Goal: Information Seeking & Learning: Learn about a topic

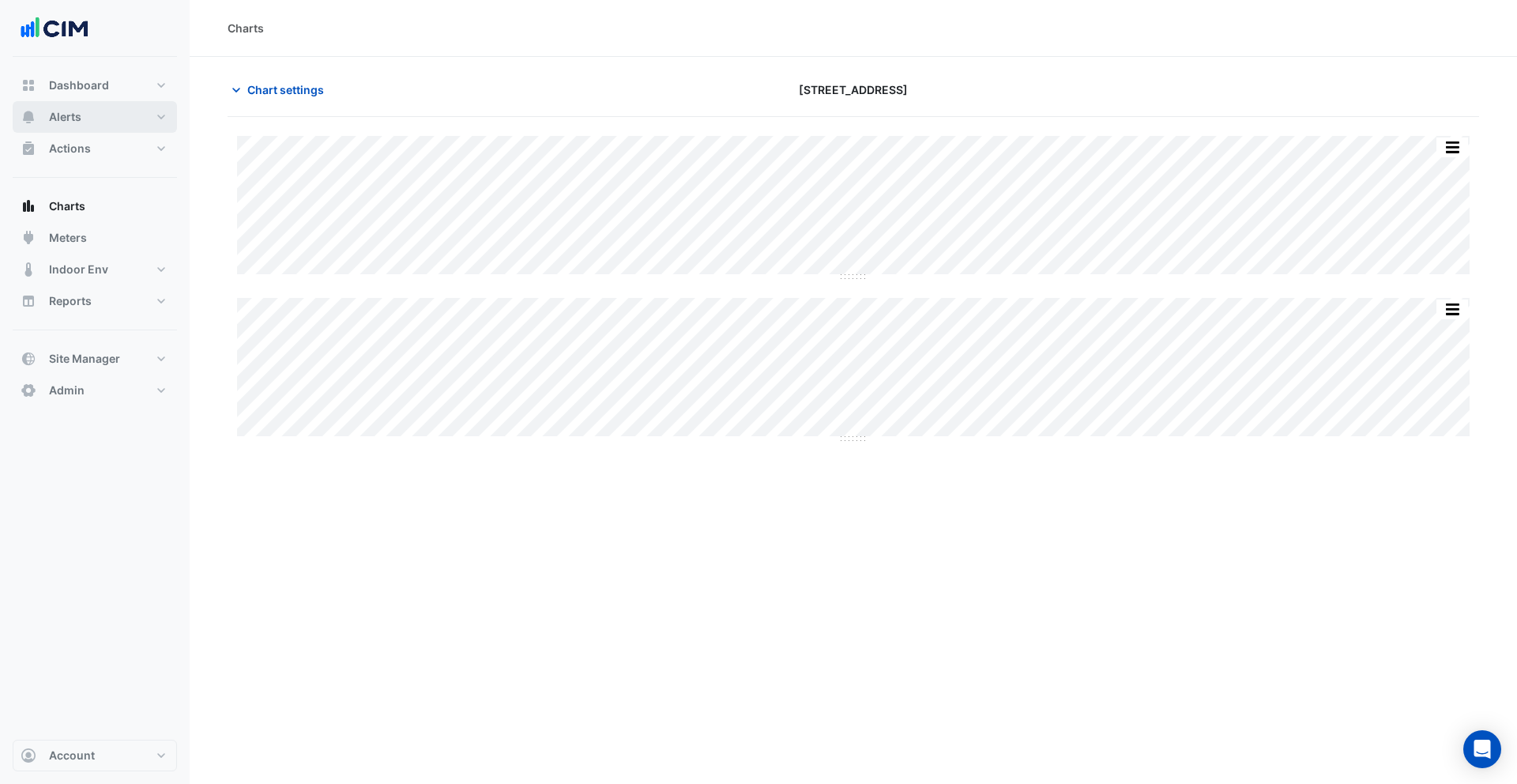
click at [108, 114] on button "Alerts" at bounding box center [95, 117] width 165 height 32
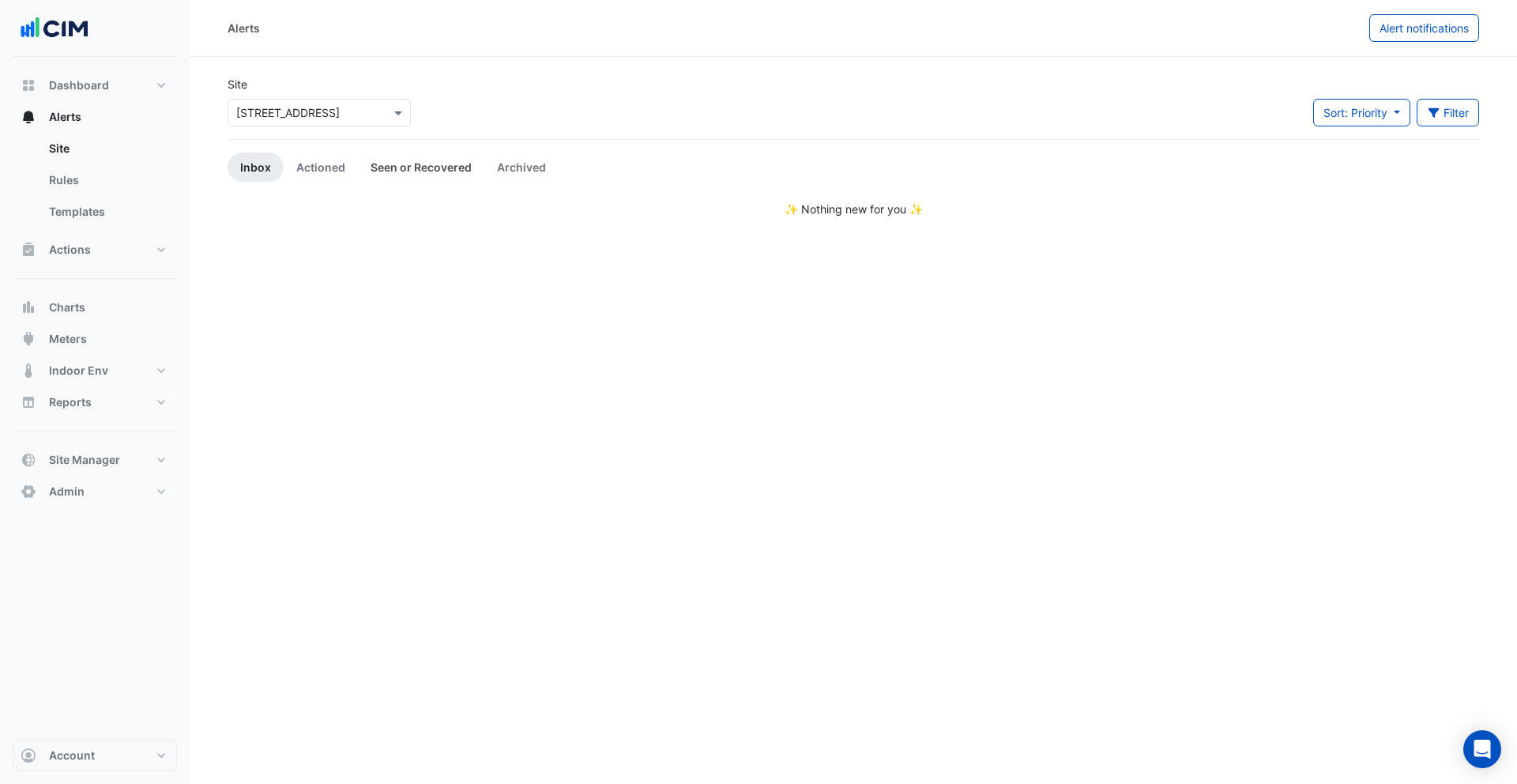
click at [406, 167] on link "Seen or Recovered" at bounding box center [421, 168] width 127 height 29
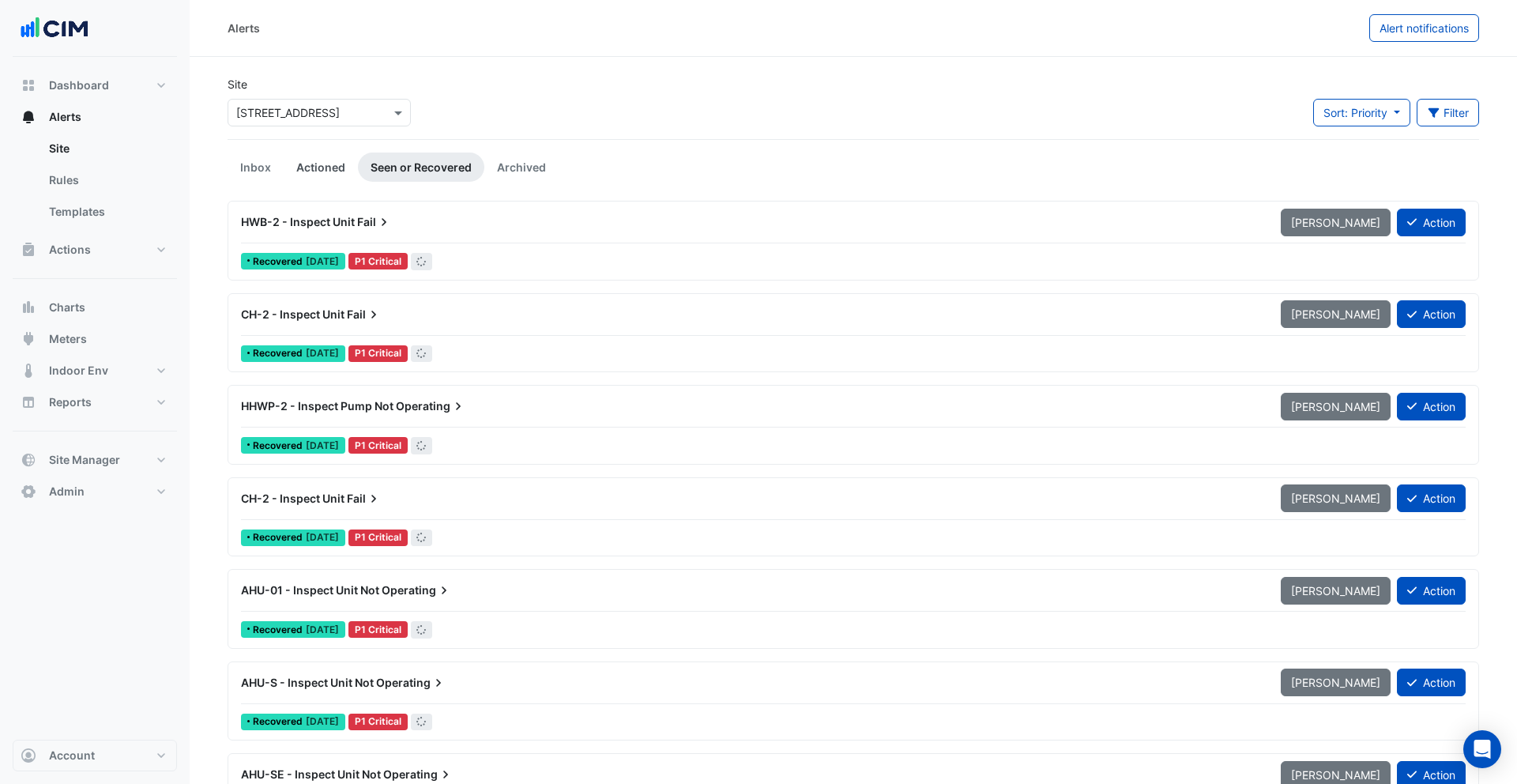
click at [314, 170] on link "Actioned" at bounding box center [321, 168] width 75 height 29
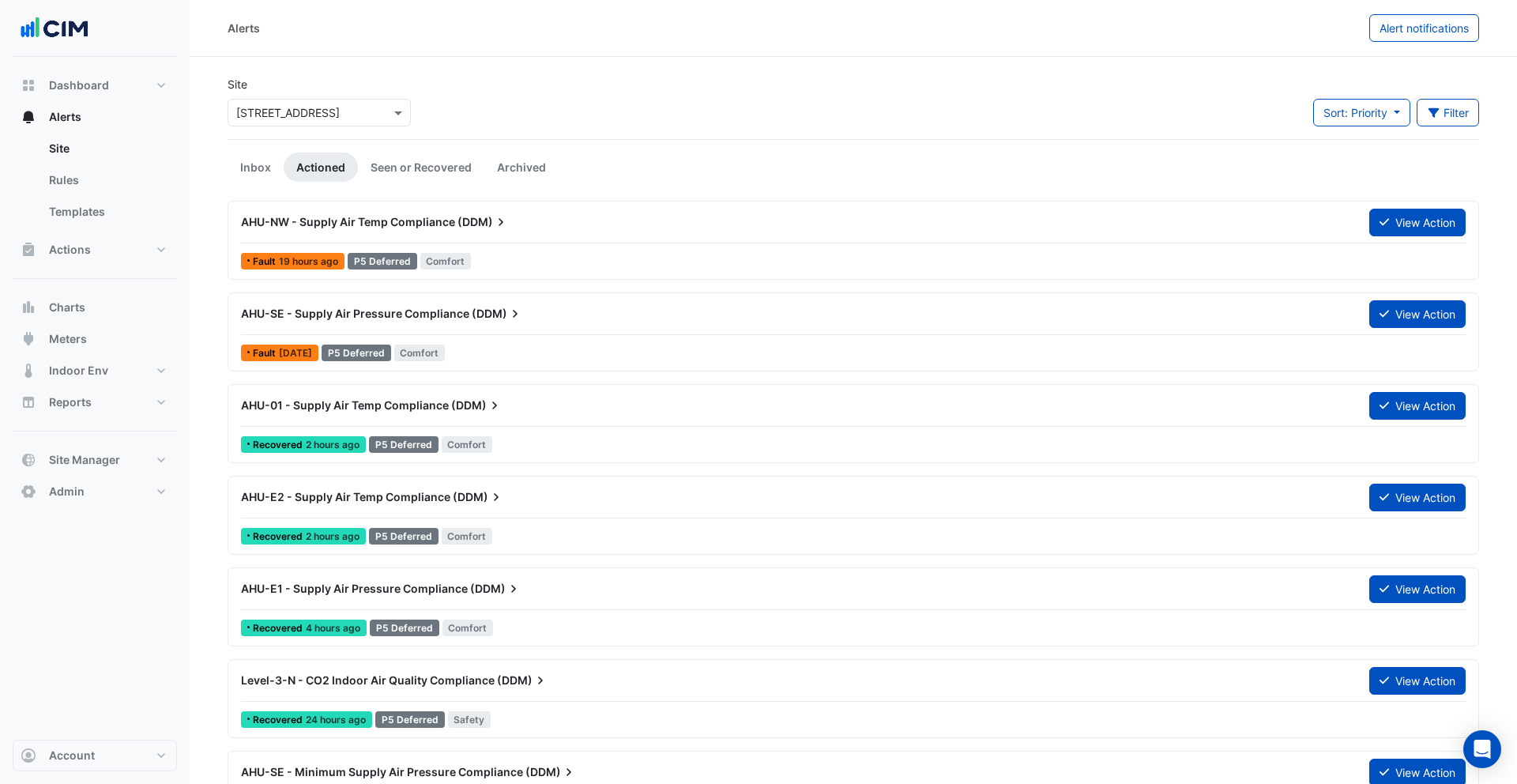
click at [373, 317] on span "AHU-SE - Supply Air Pressure Compliance" at bounding box center [355, 313] width 229 height 14
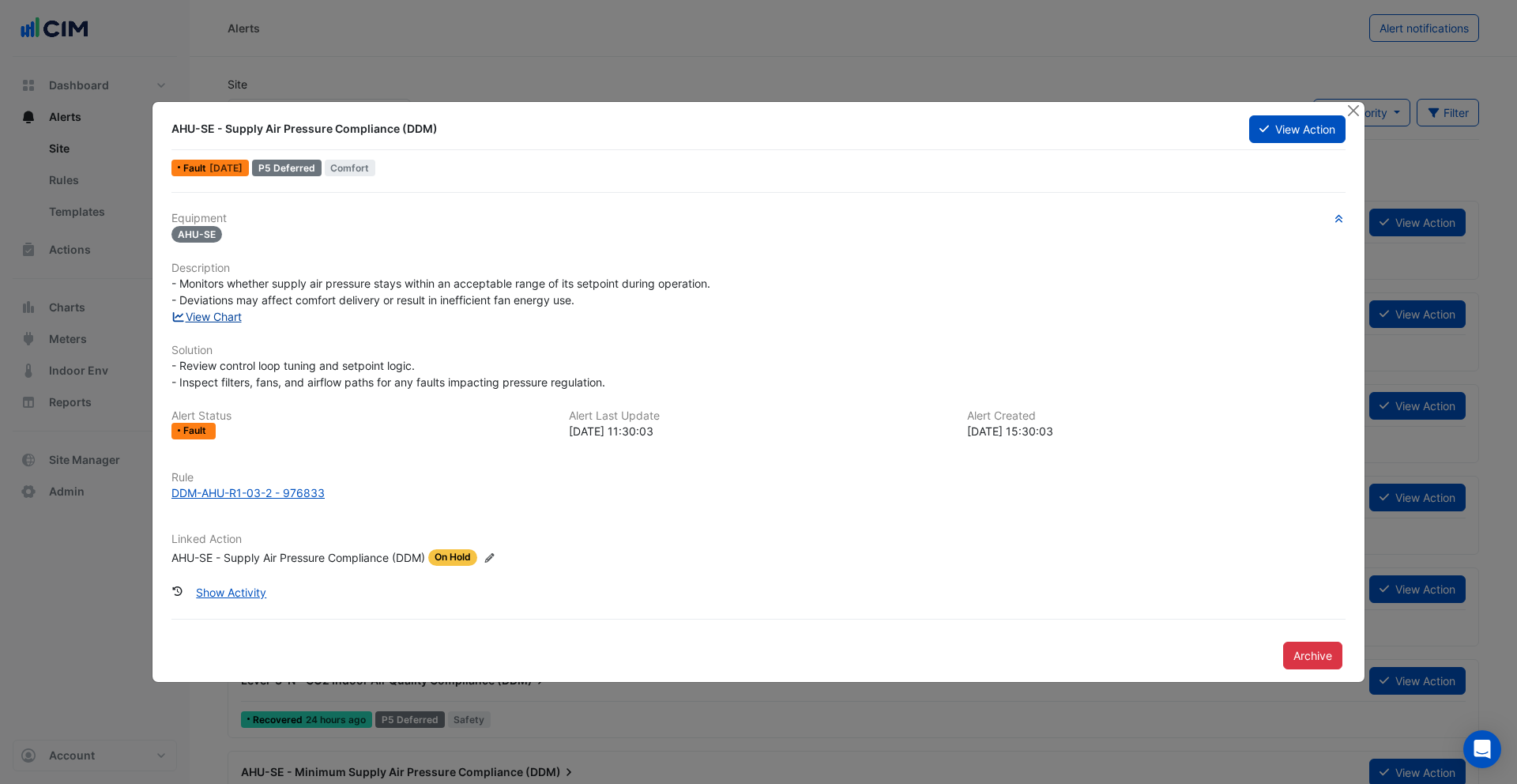
click at [236, 313] on link "View Chart" at bounding box center [206, 316] width 70 height 14
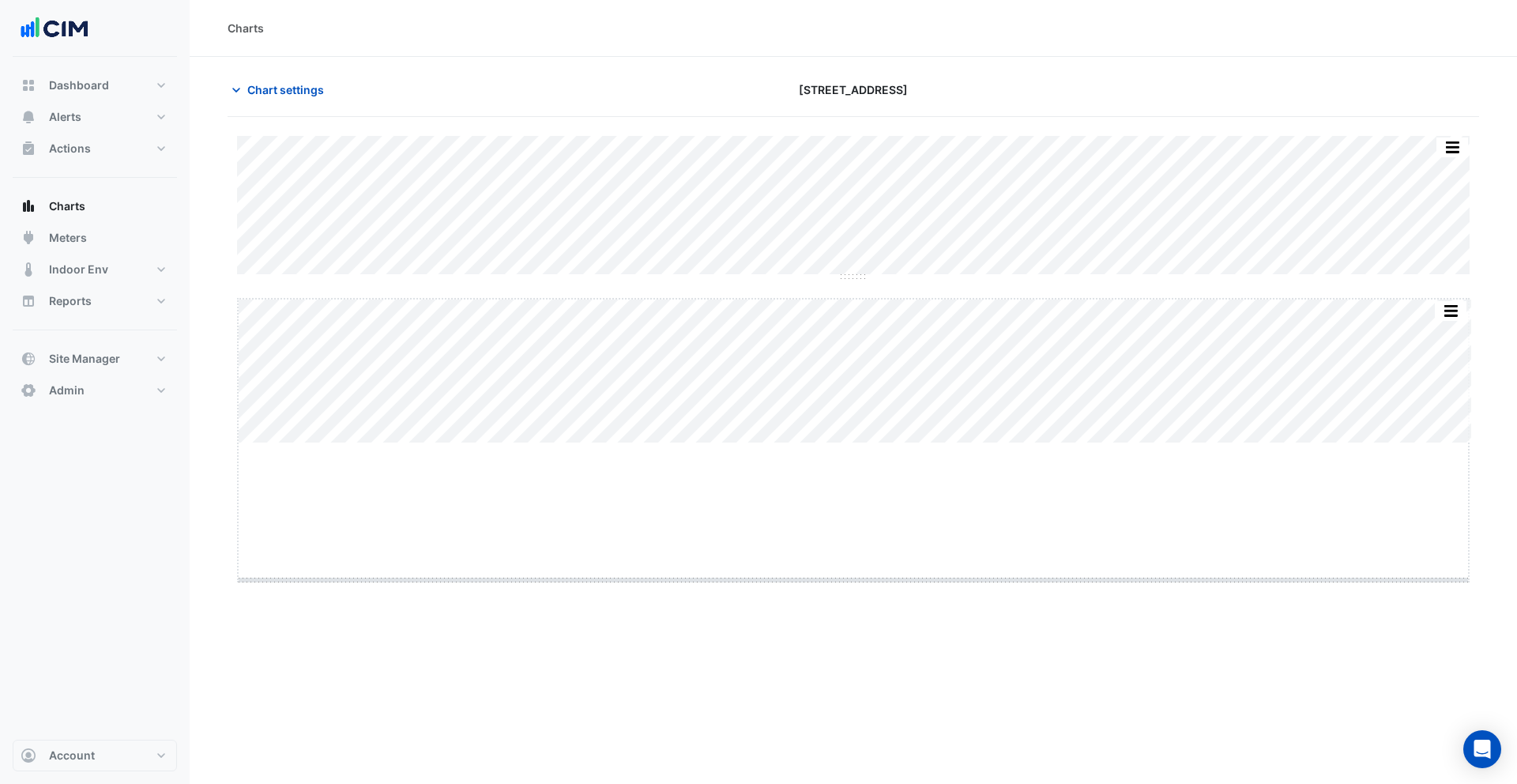
drag, startPoint x: 850, startPoint y: 441, endPoint x: 859, endPoint y: 584, distance: 143.3
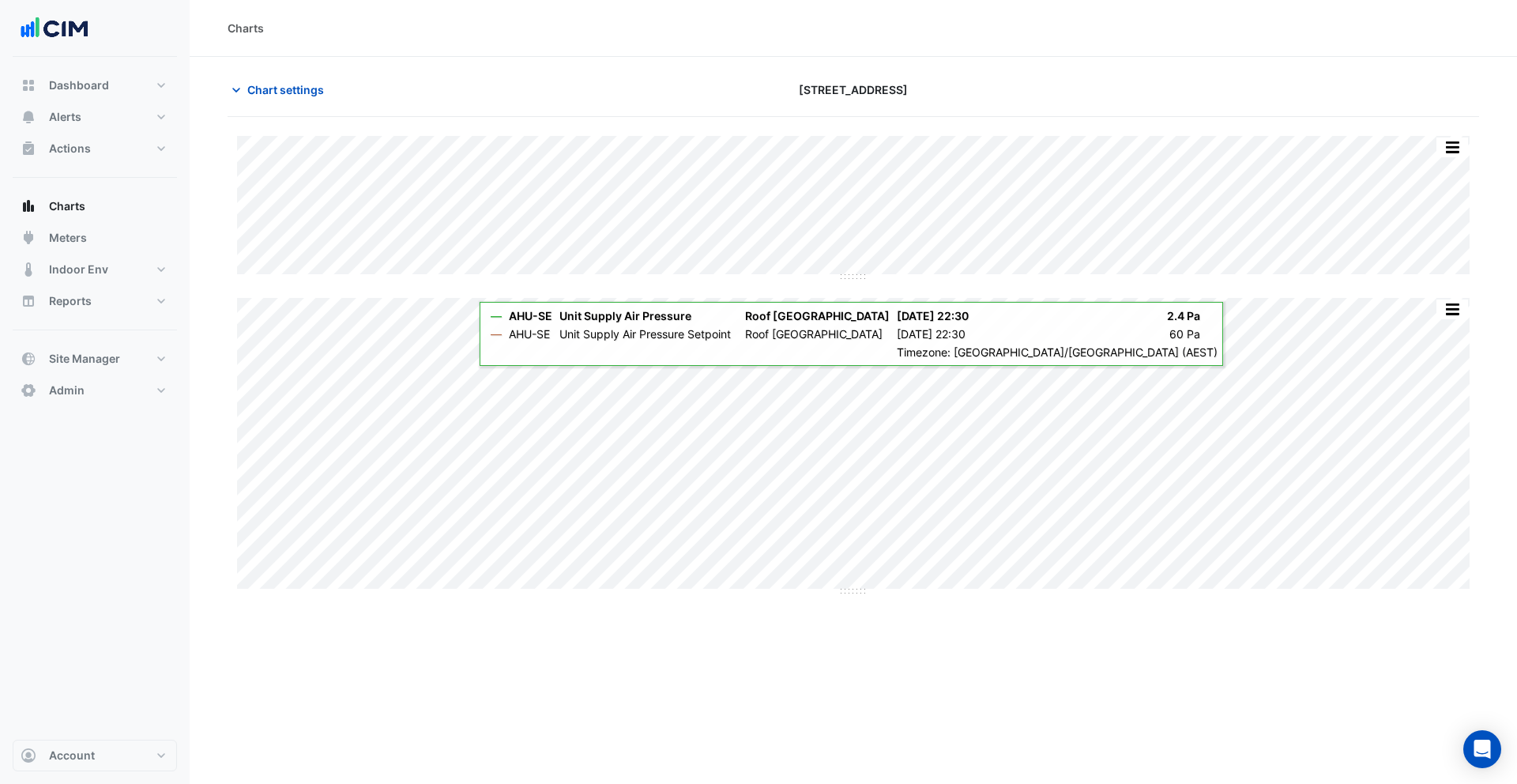
click at [520, 102] on div "Chart settings" at bounding box center [430, 89] width 423 height 27
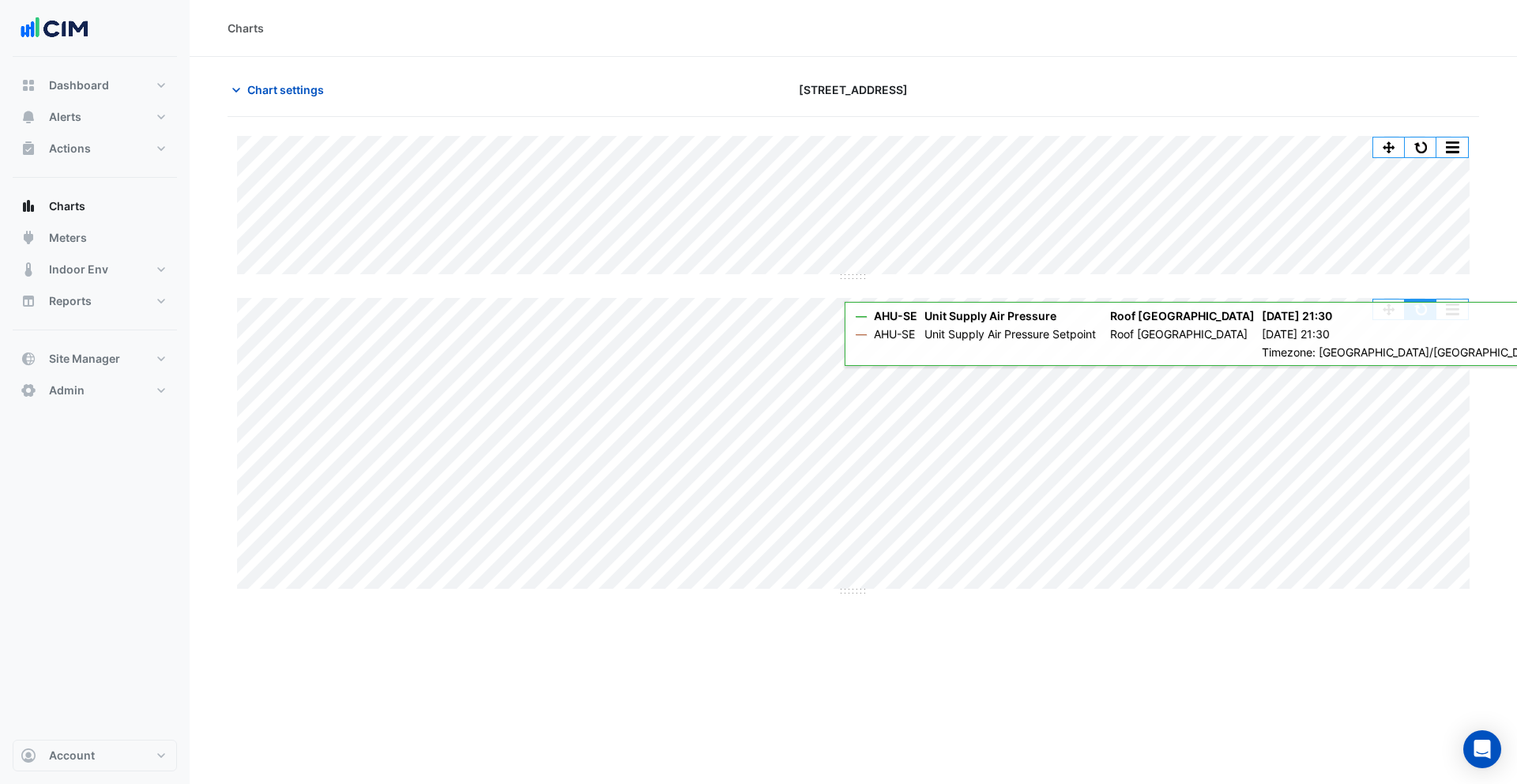
click at [1421, 311] on button "button" at bounding box center [1420, 310] width 32 height 20
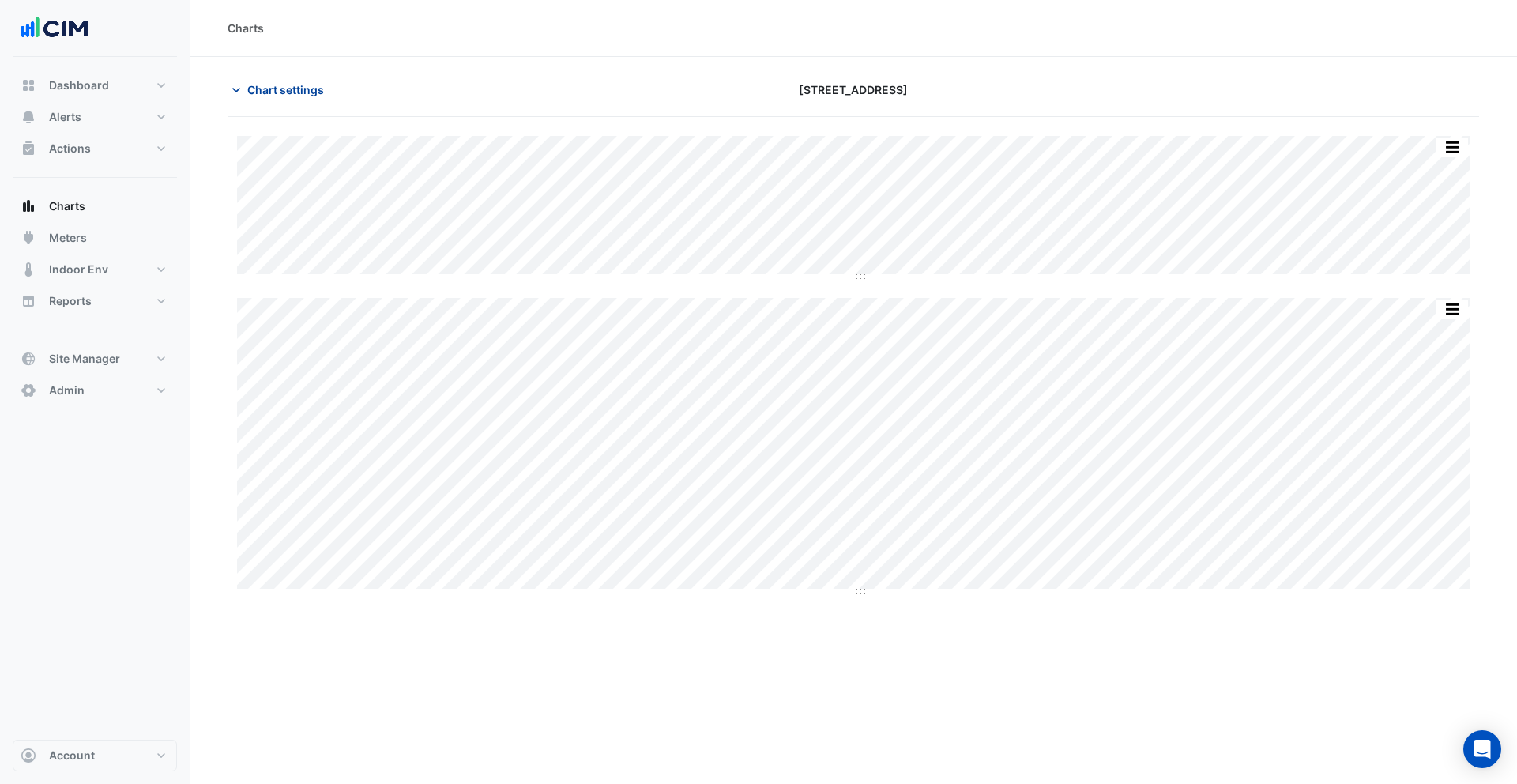
click at [277, 91] on span "Chart settings" at bounding box center [286, 89] width 76 height 16
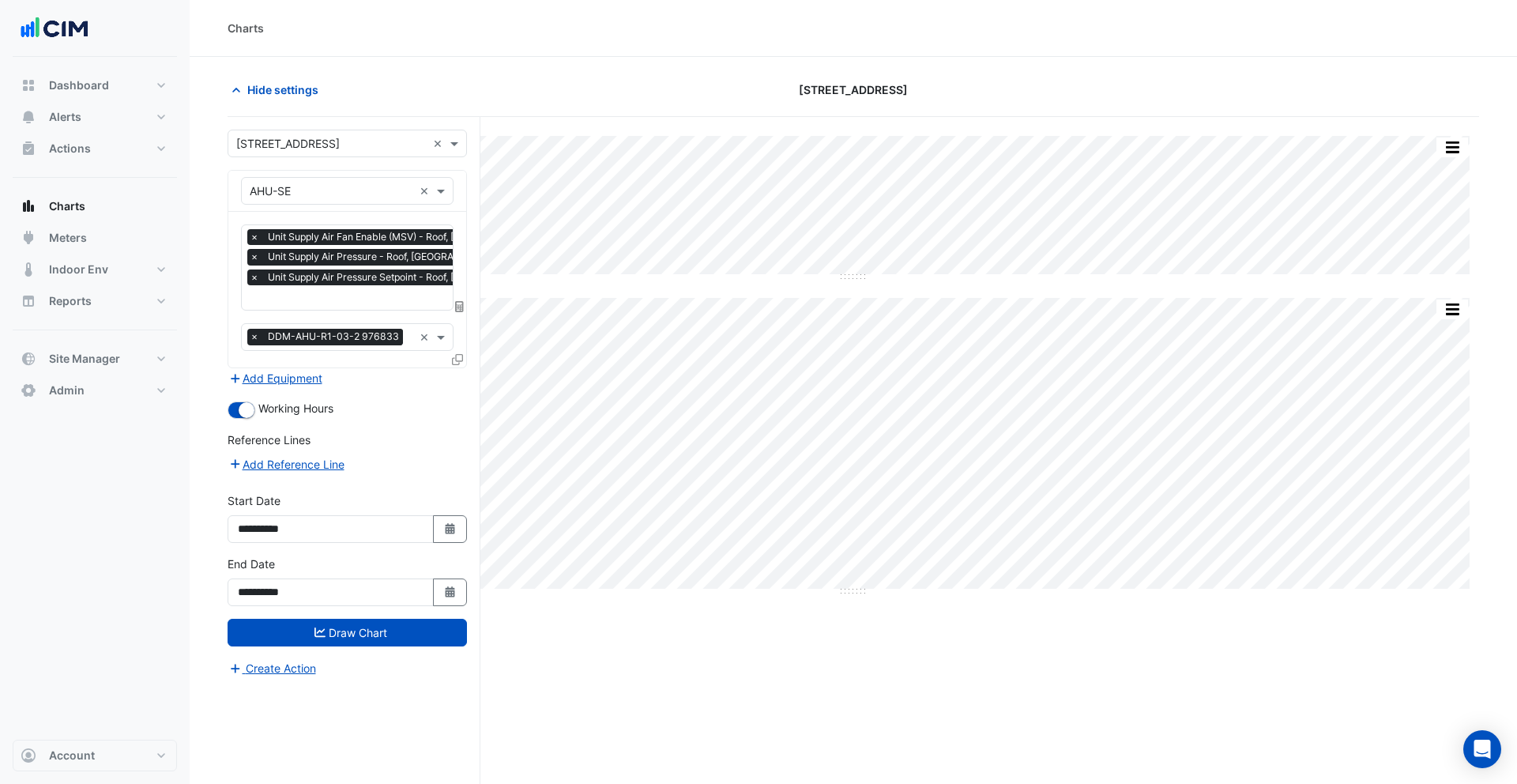
click at [350, 296] on input "text" at bounding box center [402, 299] width 307 height 16
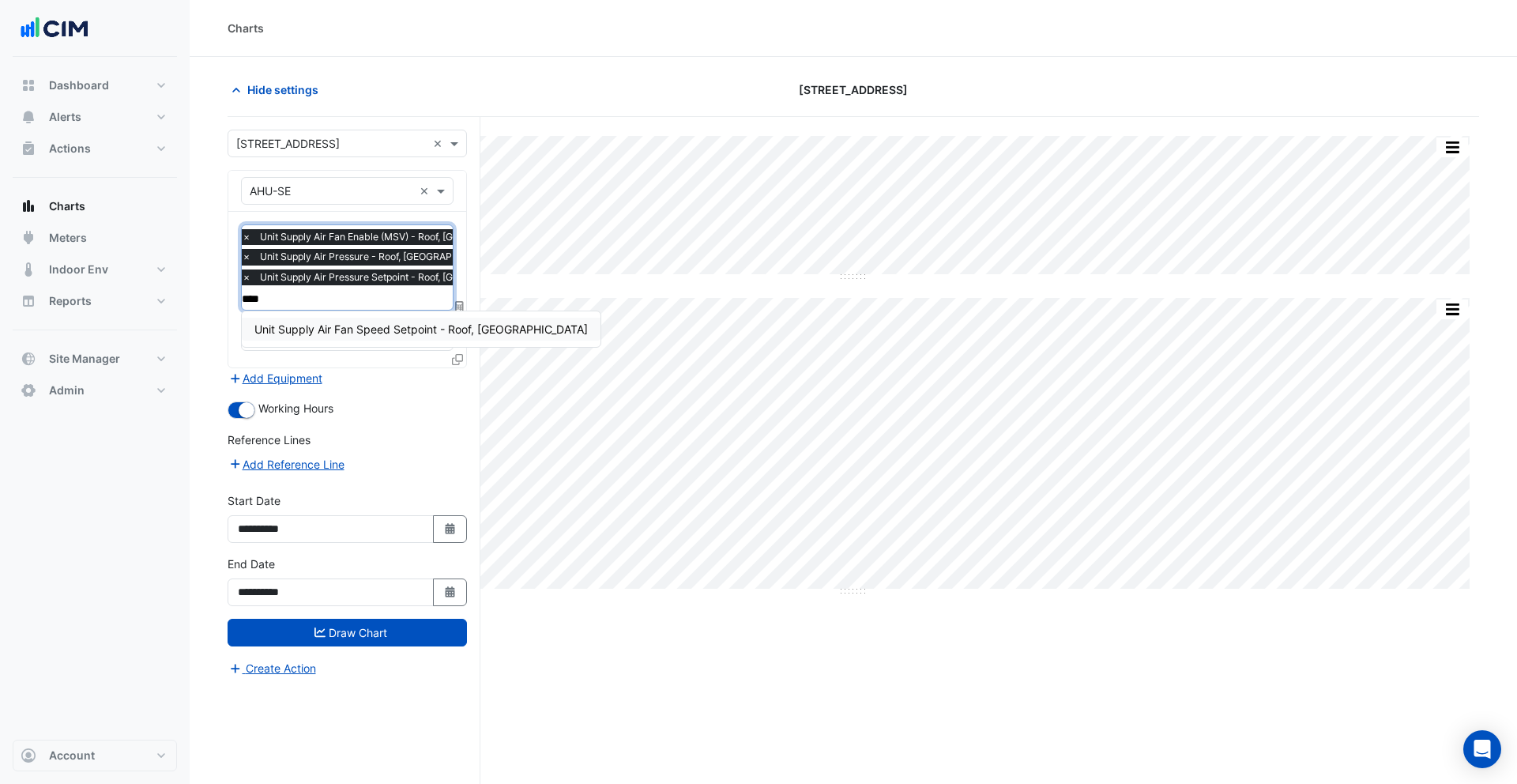
type input "*****"
click at [390, 336] on div "Unit Supply Air Fan Speed Setpoint - Roof, [GEOGRAPHIC_DATA]" at bounding box center [422, 329] width 359 height 23
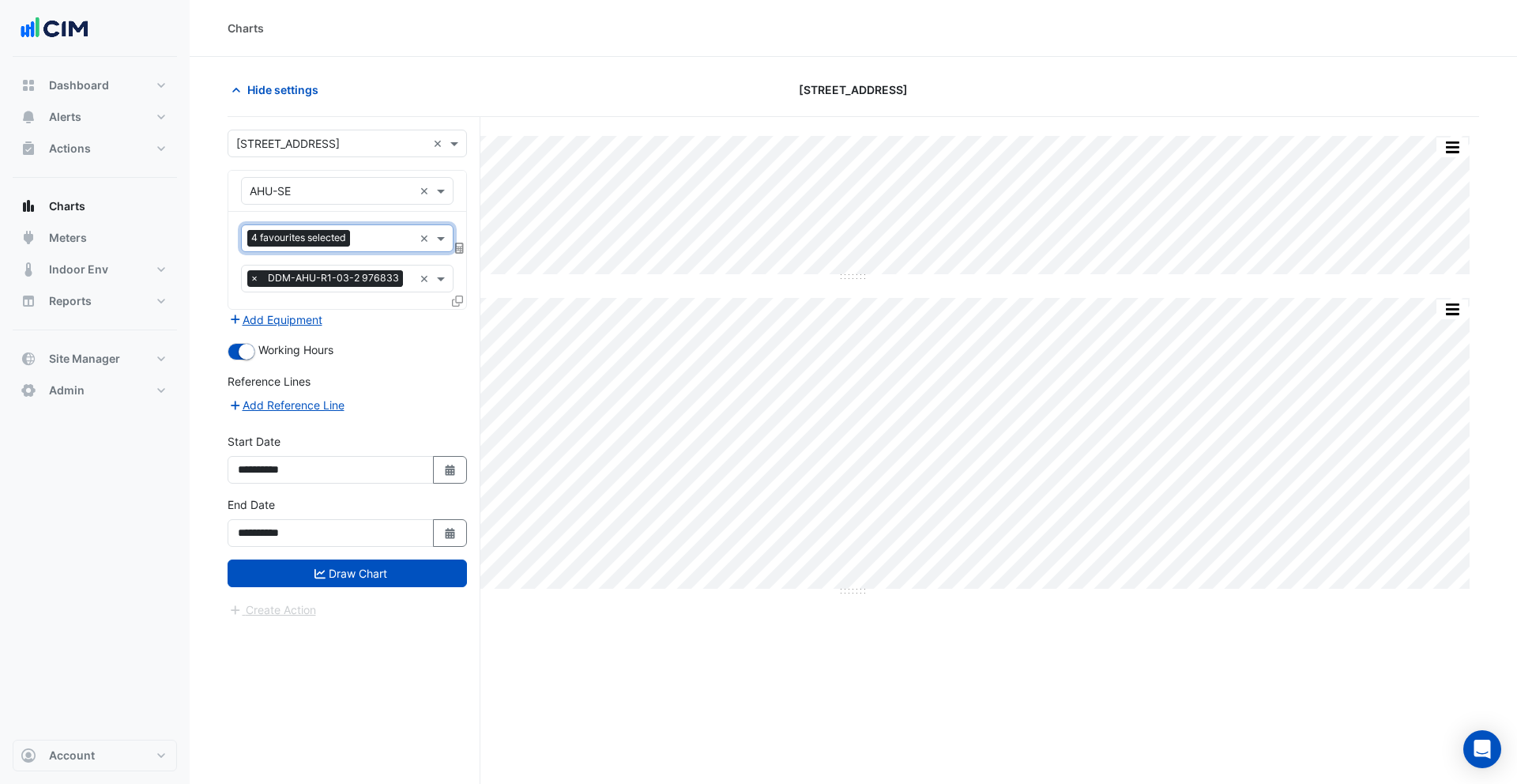
scroll to position [3, 0]
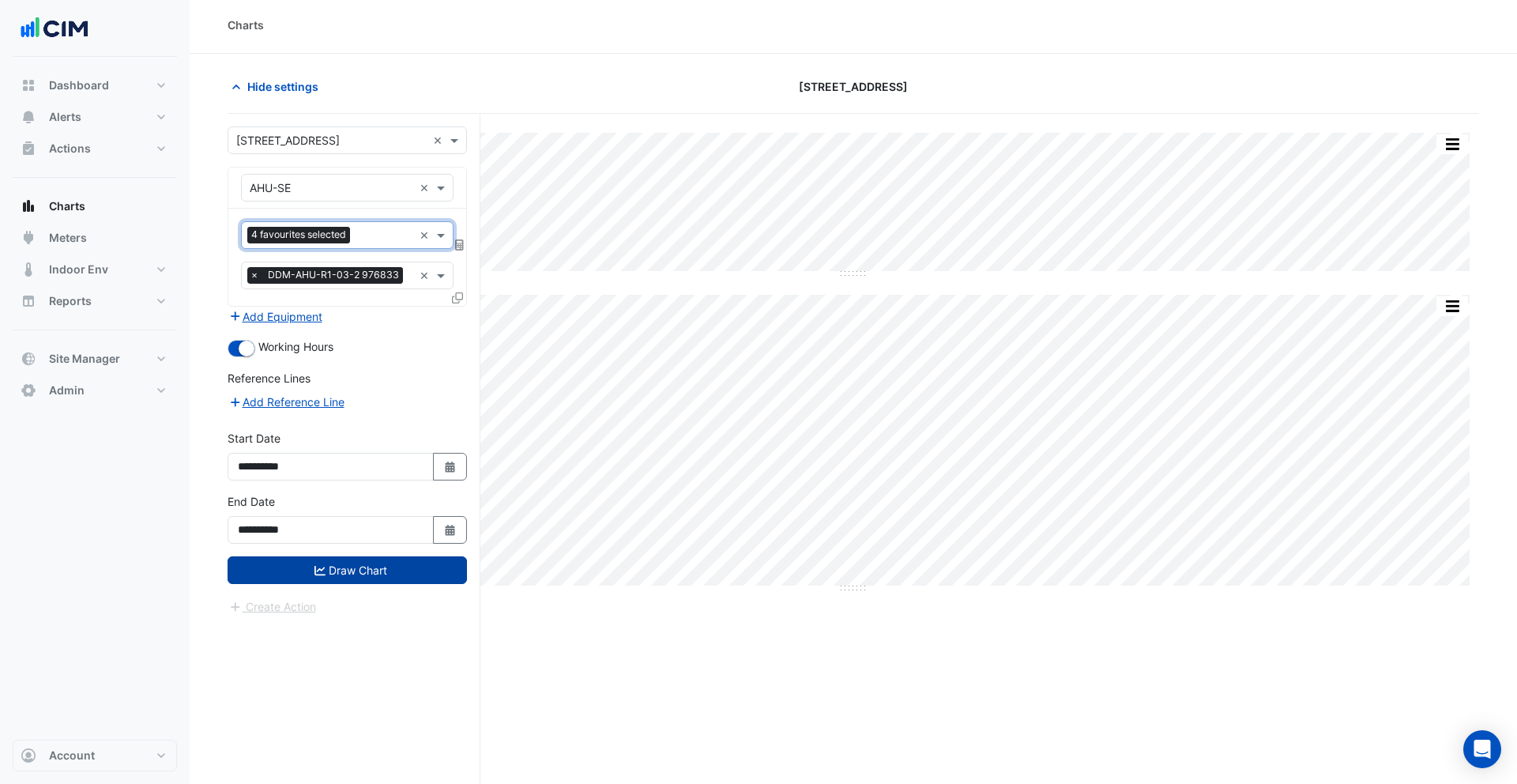
click at [382, 577] on button "Draw Chart" at bounding box center [347, 570] width 239 height 27
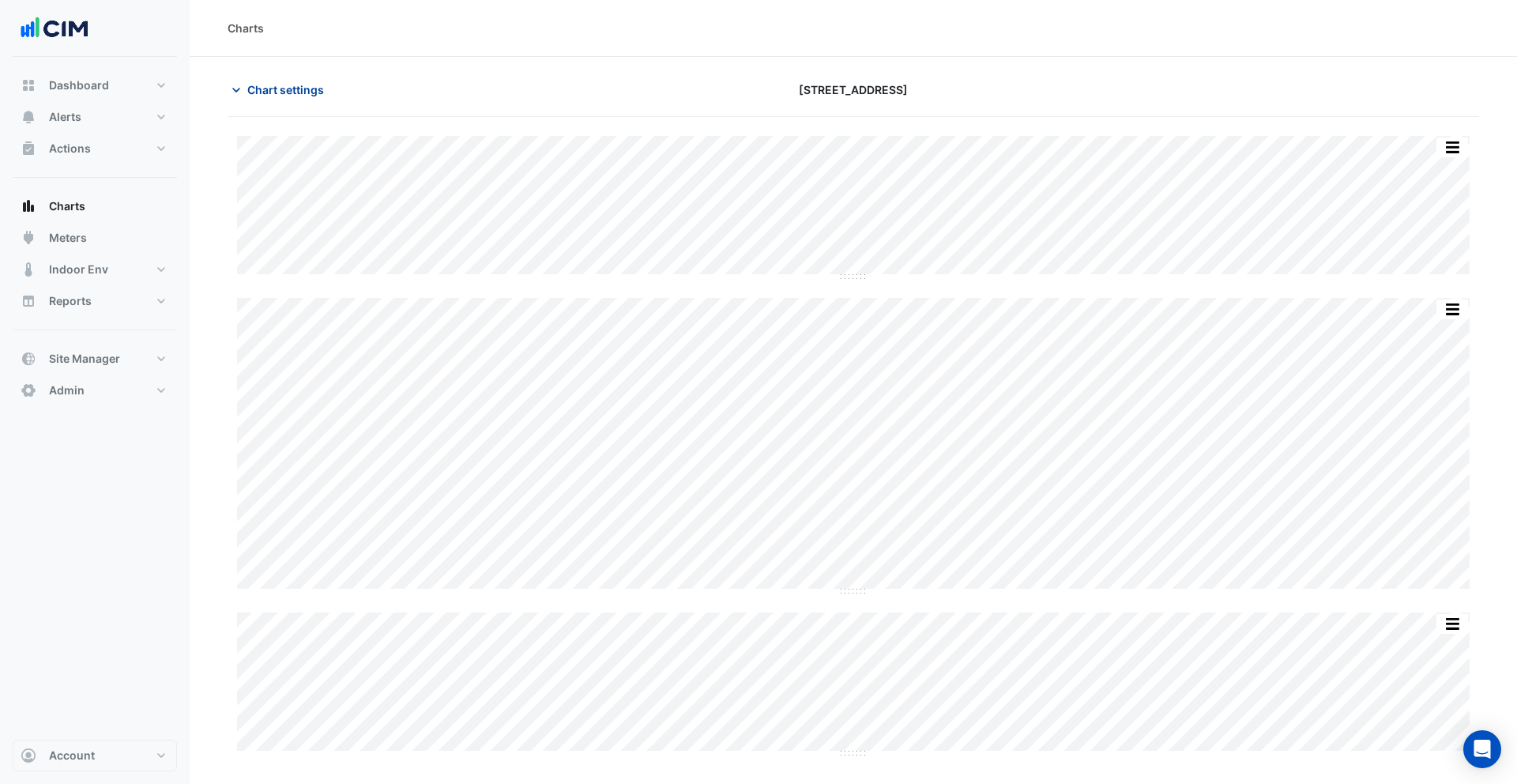
click at [286, 95] on span "Chart settings" at bounding box center [286, 89] width 76 height 16
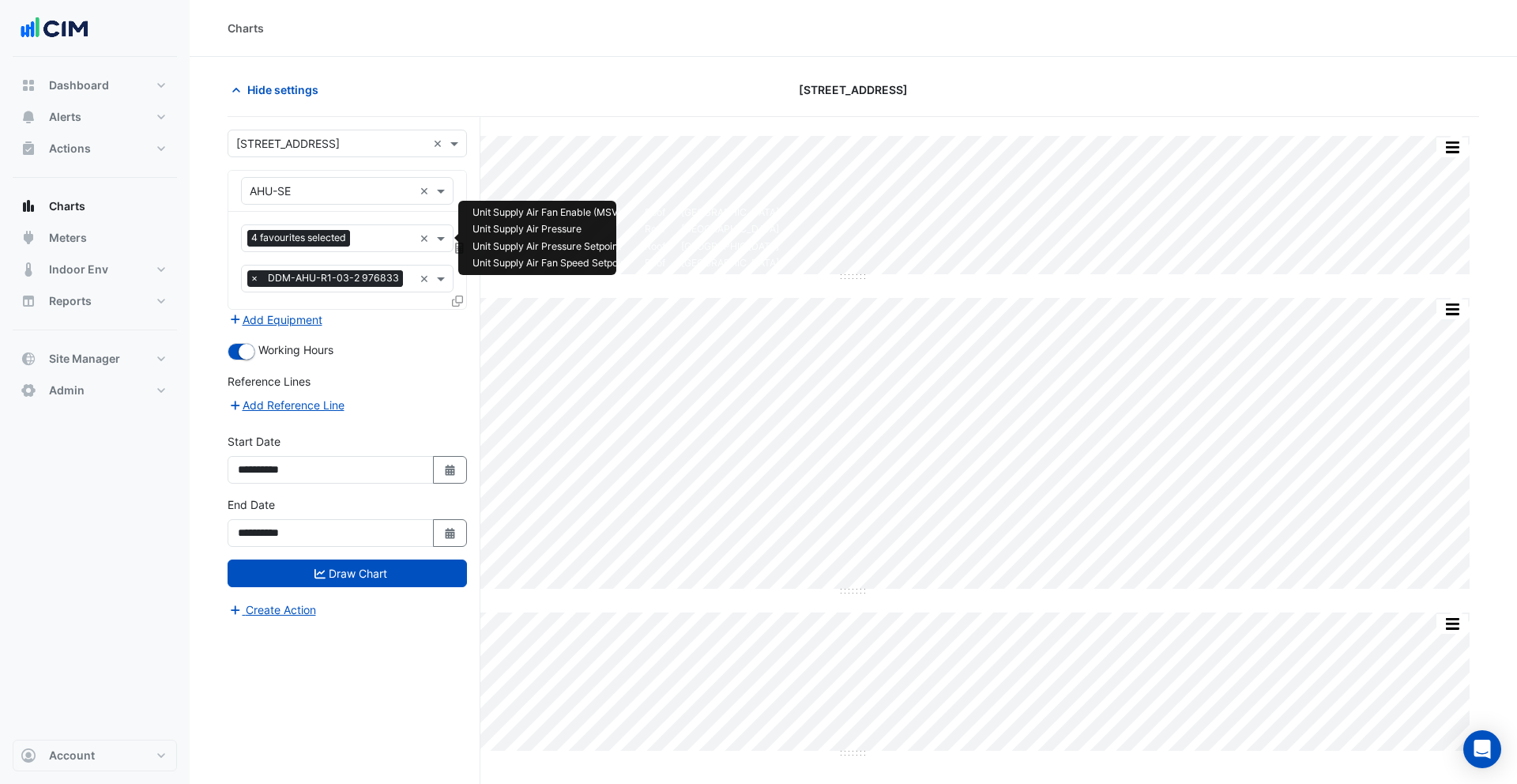
click at [331, 243] on span "4 favourites selected" at bounding box center [299, 238] width 103 height 15
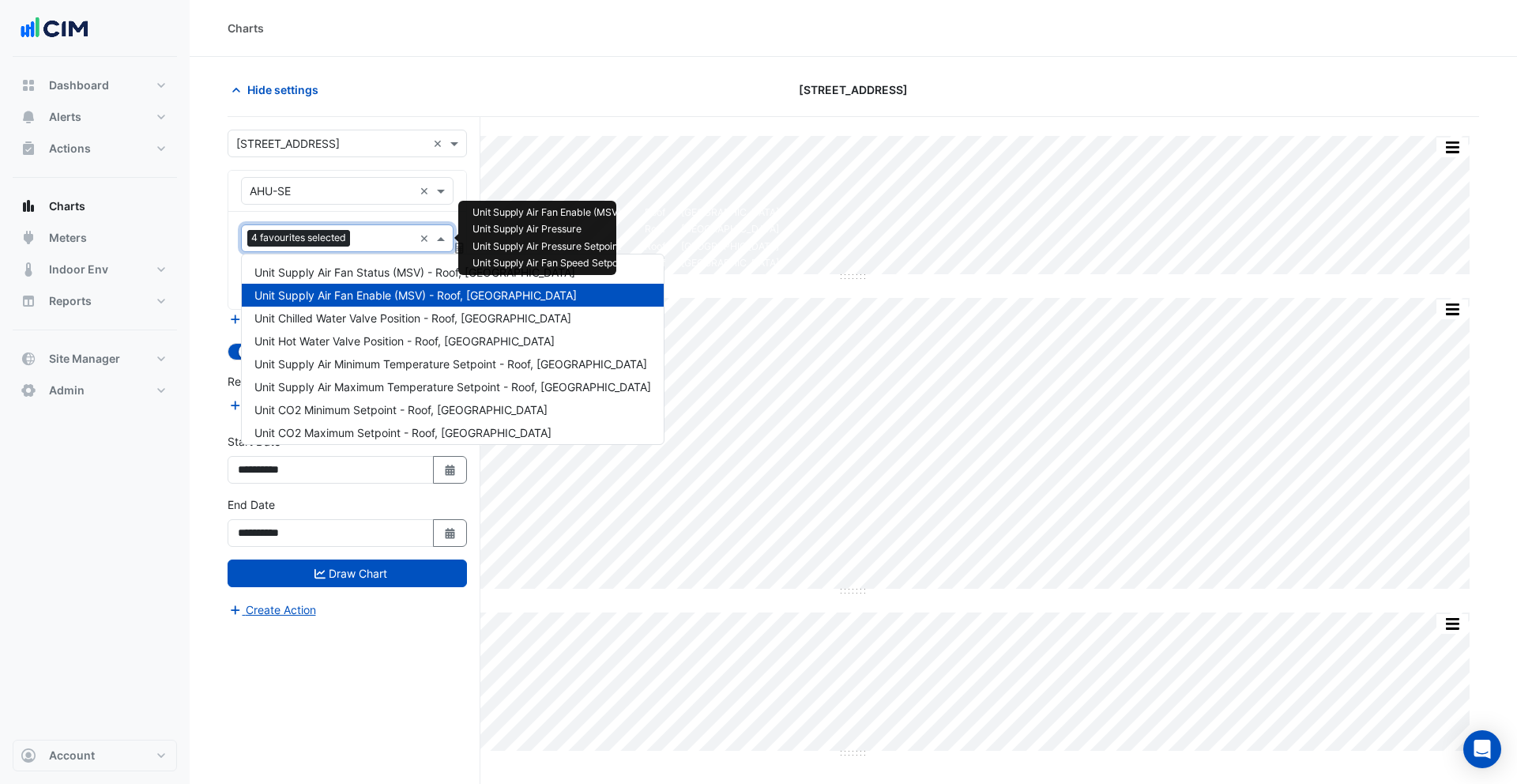
scroll to position [1381, 0]
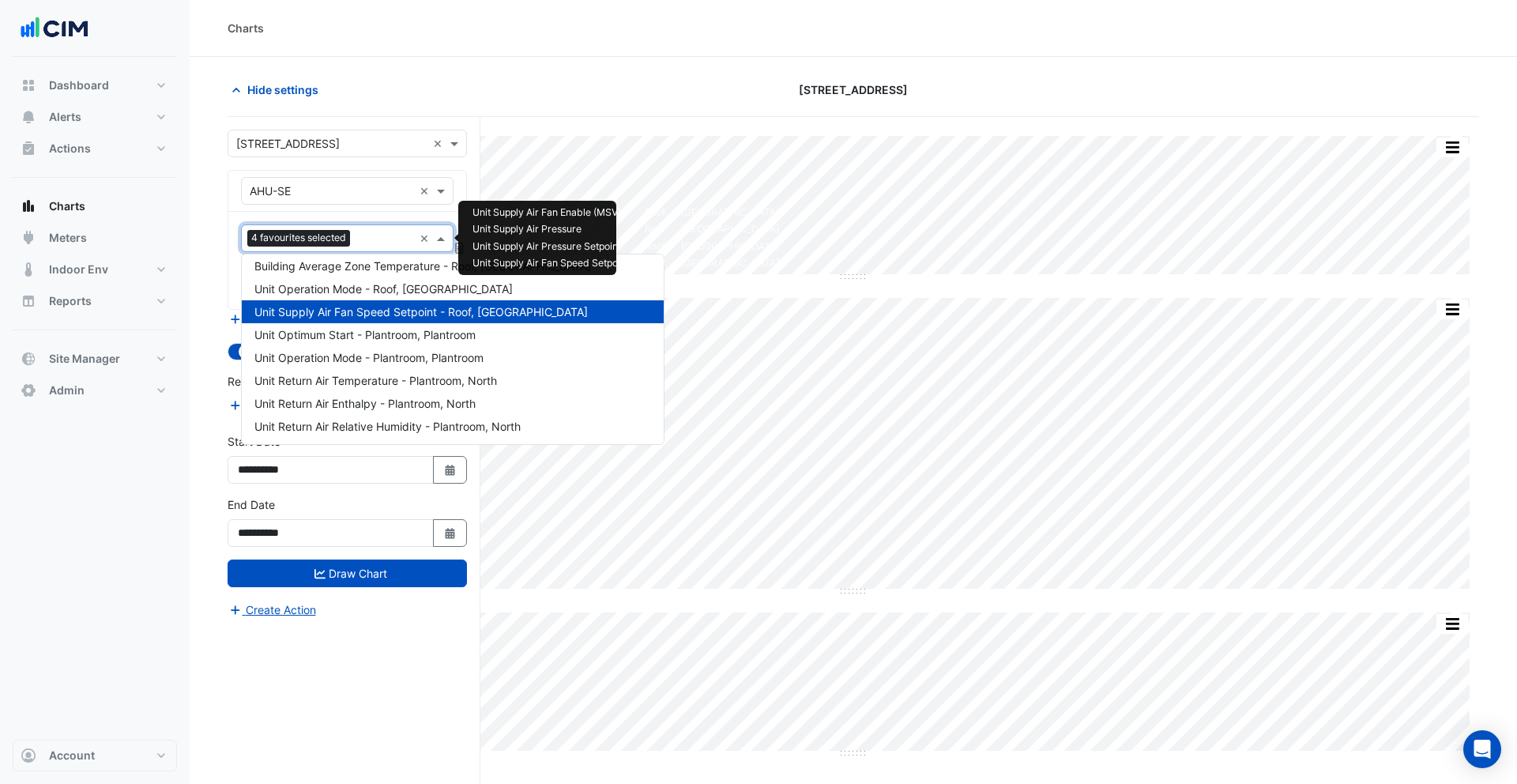
click at [314, 310] on span "Unit Supply Air Fan Speed Setpoint - Roof, [GEOGRAPHIC_DATA]" at bounding box center [421, 311] width 333 height 14
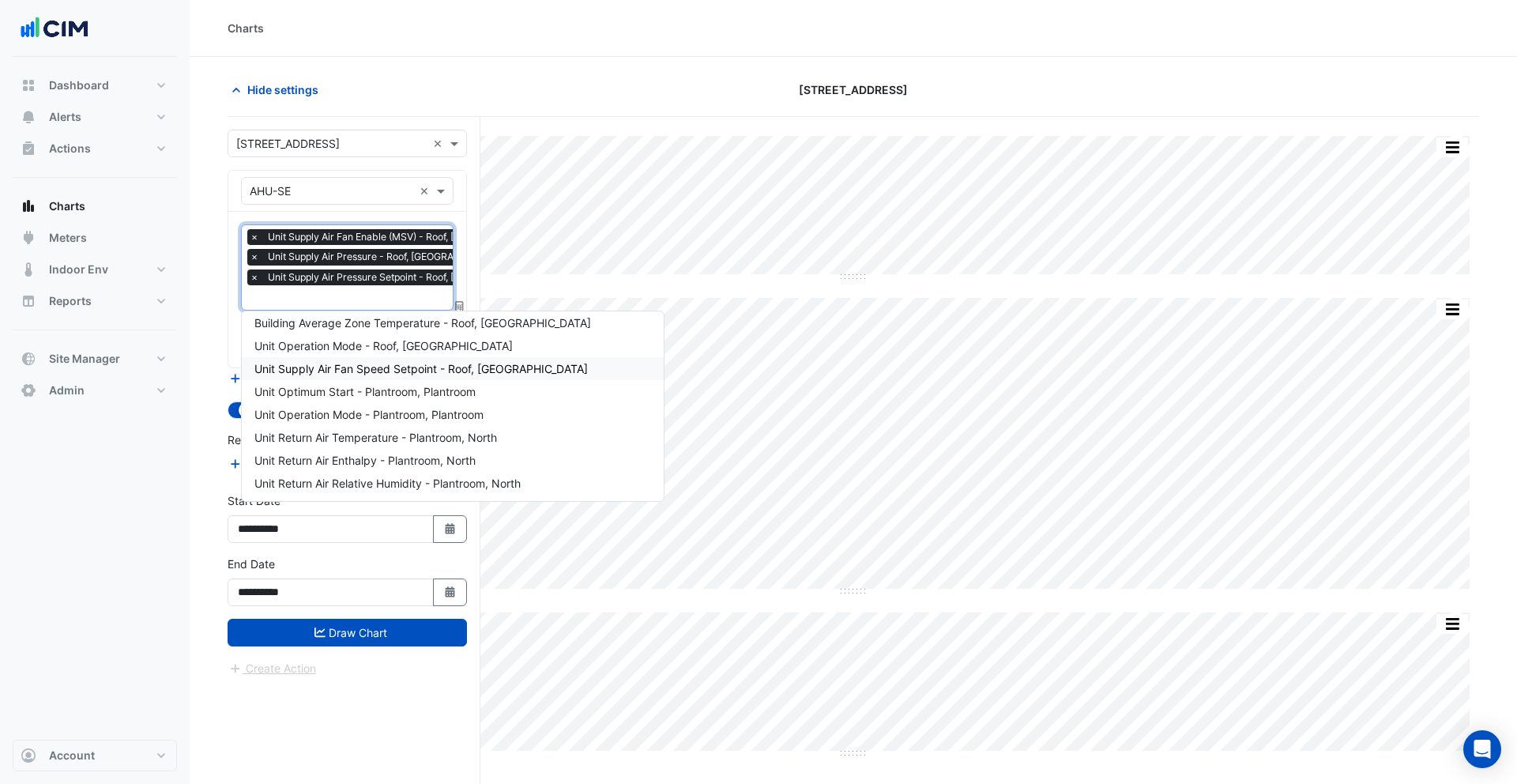
click at [223, 266] on section "Hide settings [STREET_ADDRESS] Split All Split None Print Save as JPEG Save as …" at bounding box center [853, 450] width 1328 height 787
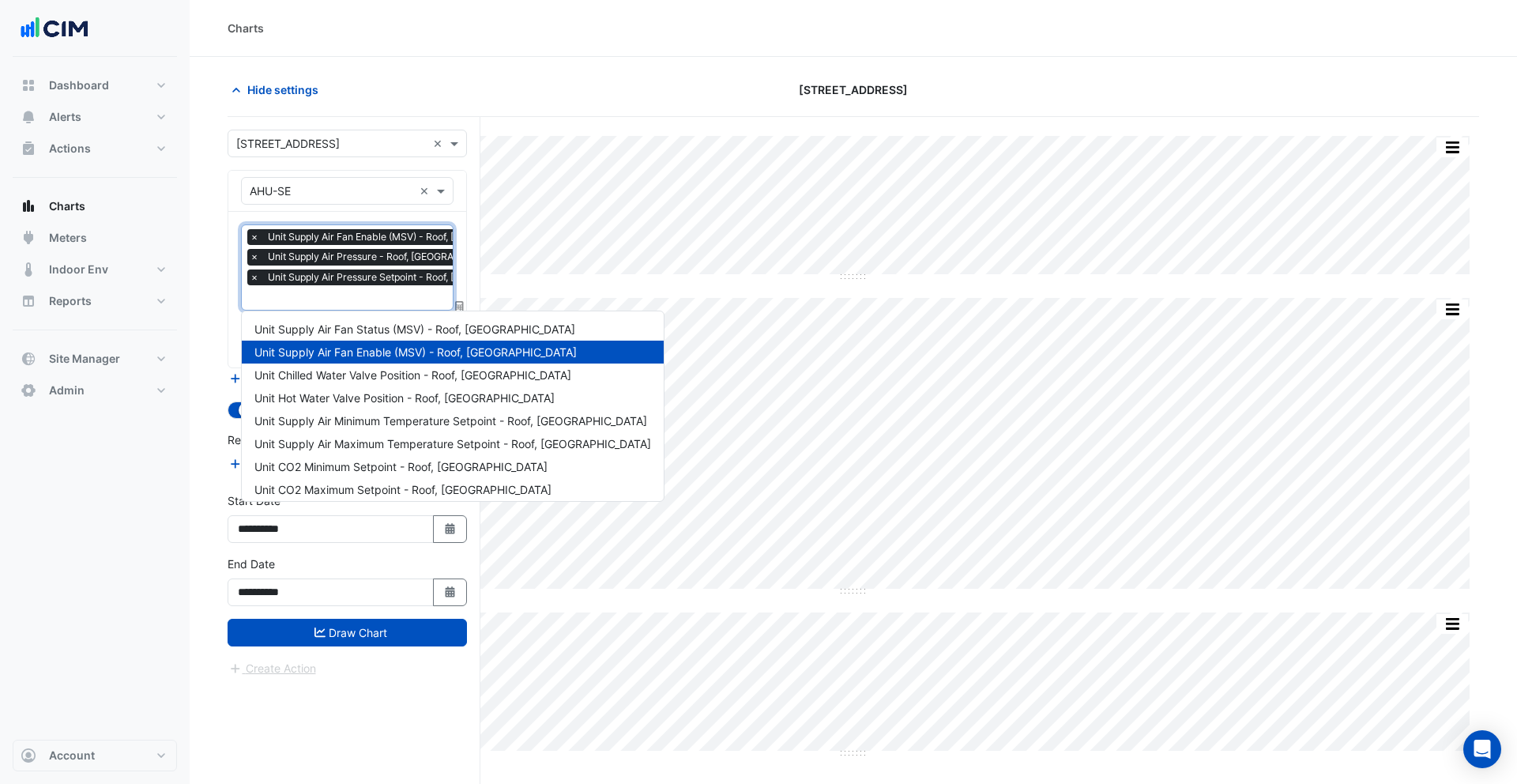
scroll to position [0, 8]
click at [328, 304] on input "text" at bounding box center [395, 299] width 307 height 16
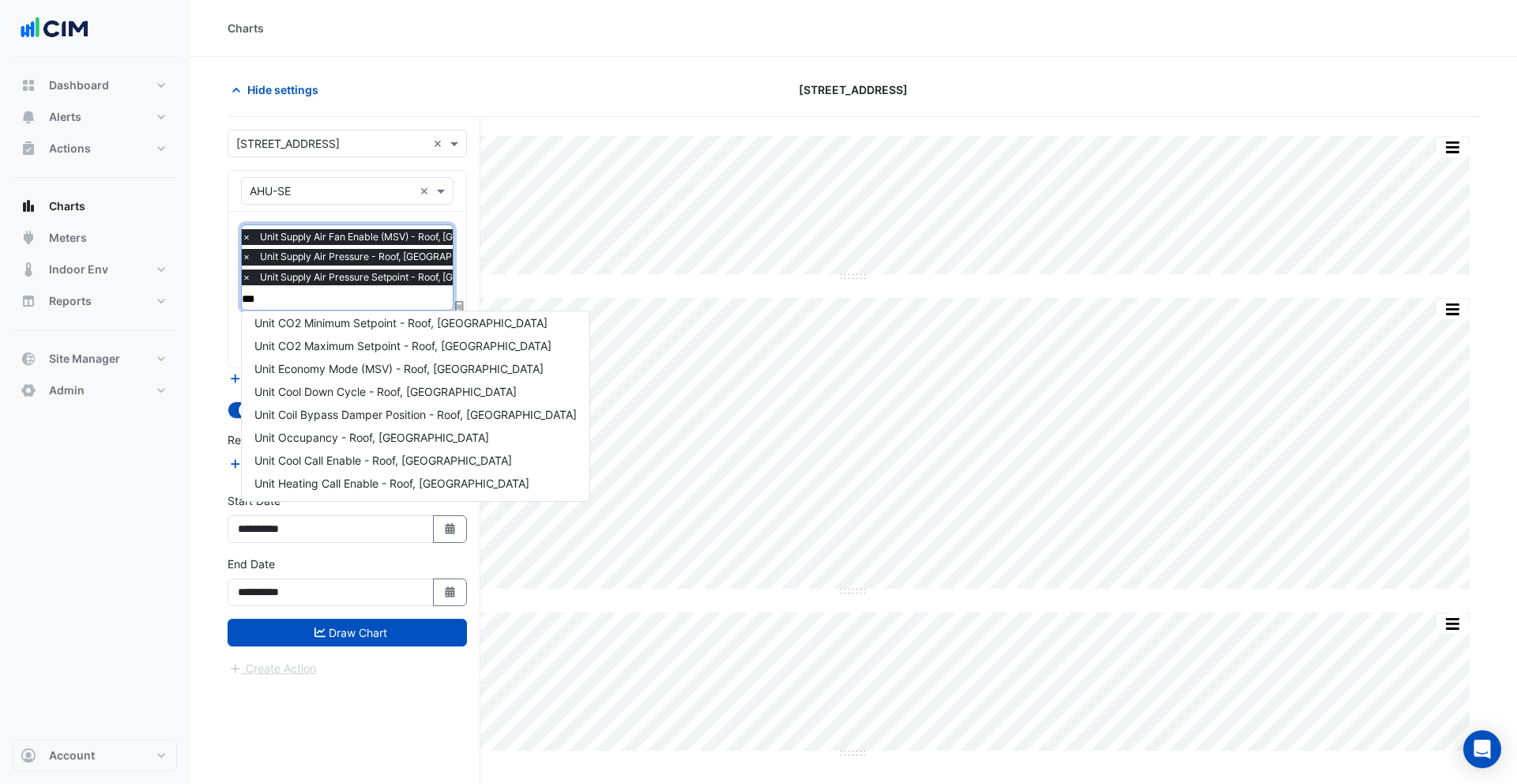
scroll to position [0, 0]
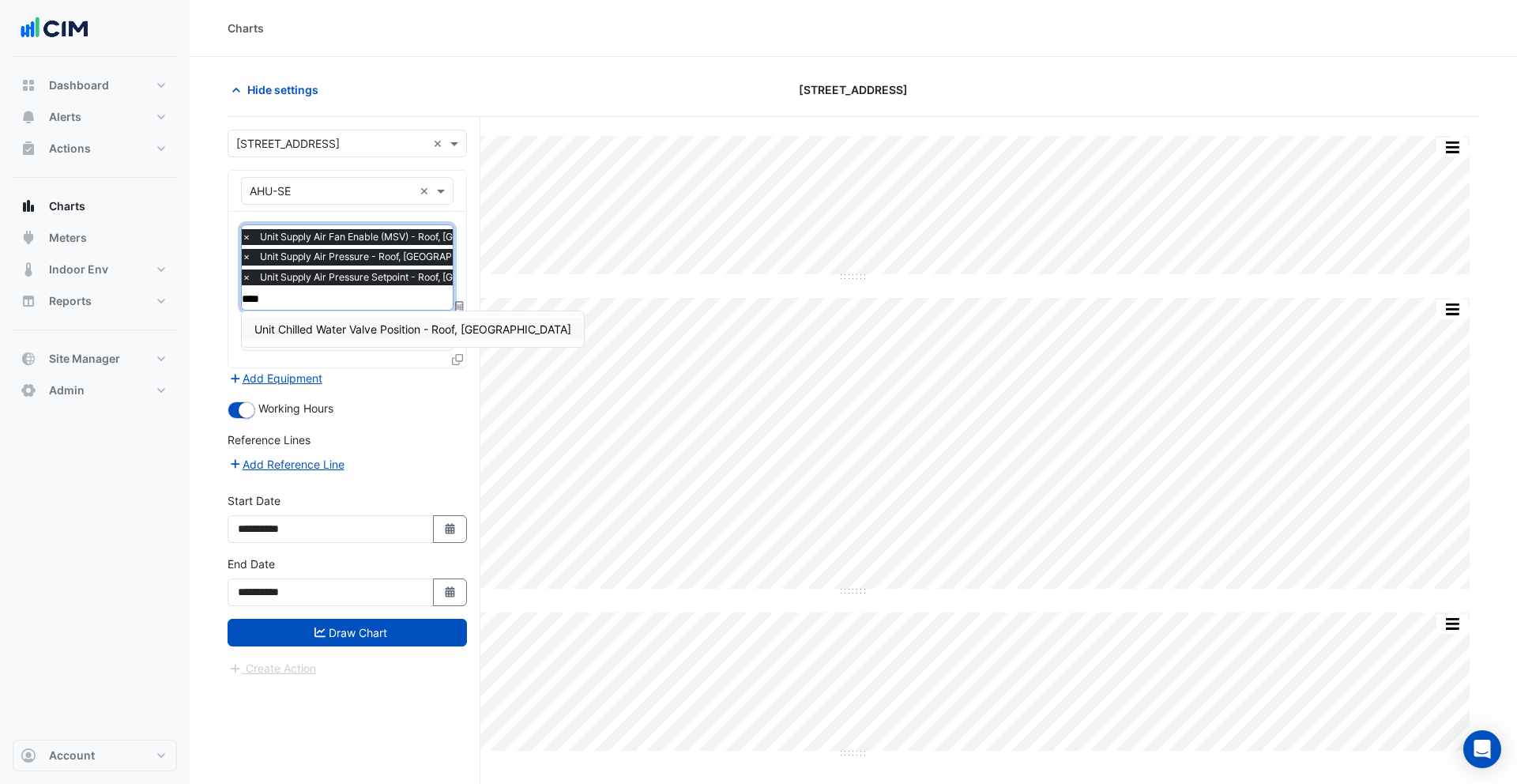
type input "*****"
click at [317, 323] on span "Unit Chilled Water Valve Position - Roof, [GEOGRAPHIC_DATA]" at bounding box center [412, 329] width 317 height 14
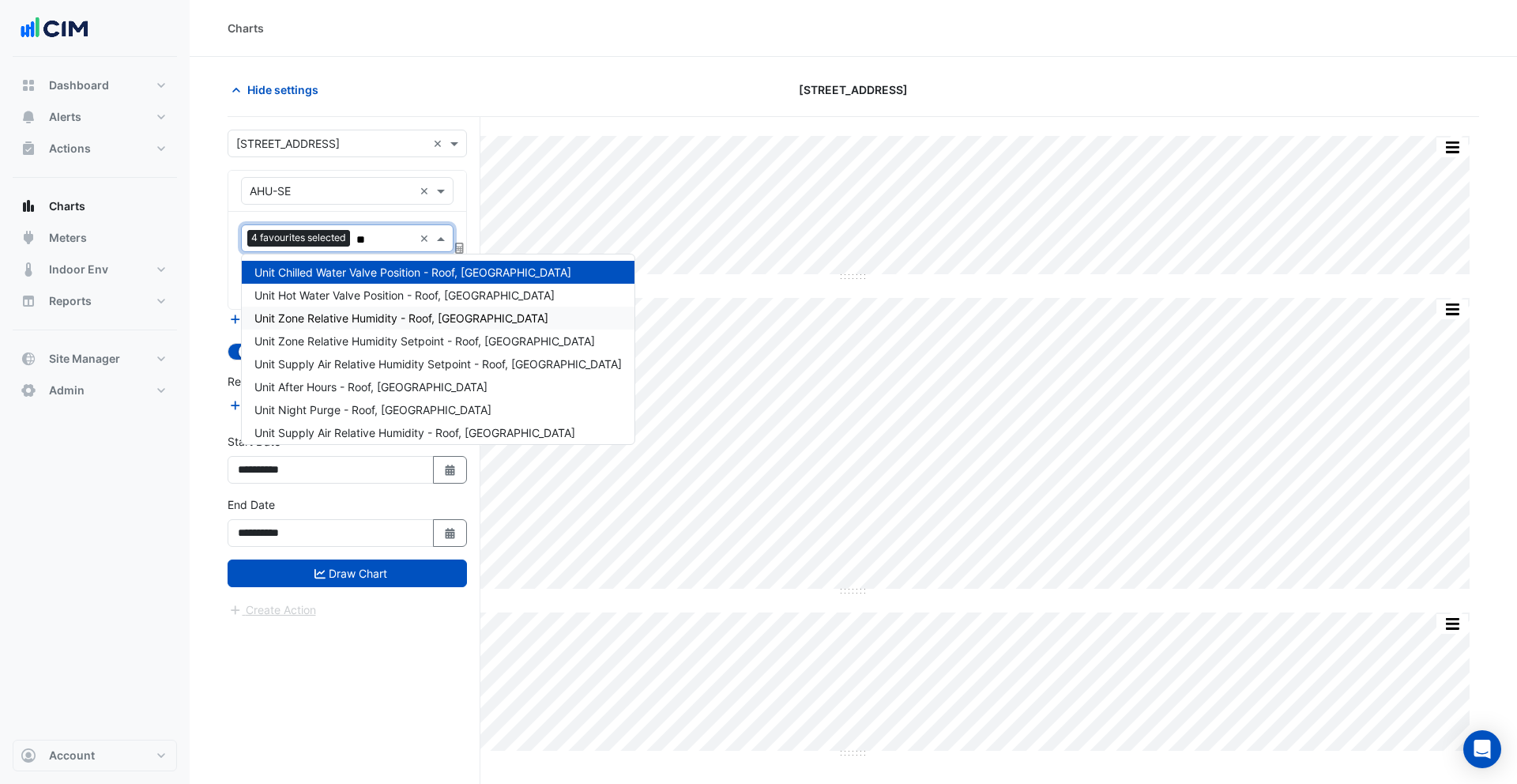
type input "***"
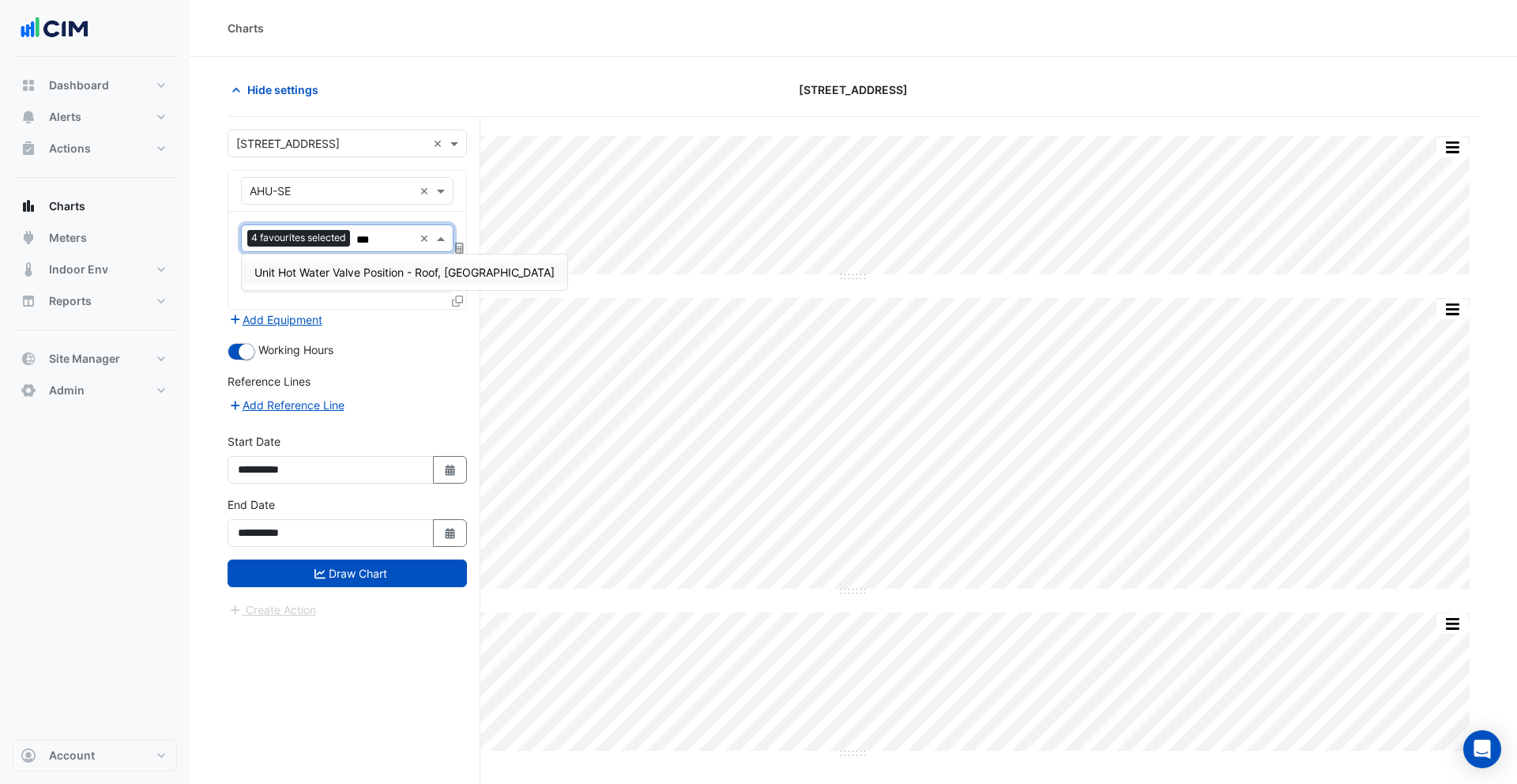
click at [343, 274] on span "Unit Hot Water Valve Position - Roof, [GEOGRAPHIC_DATA]" at bounding box center [404, 272] width 300 height 14
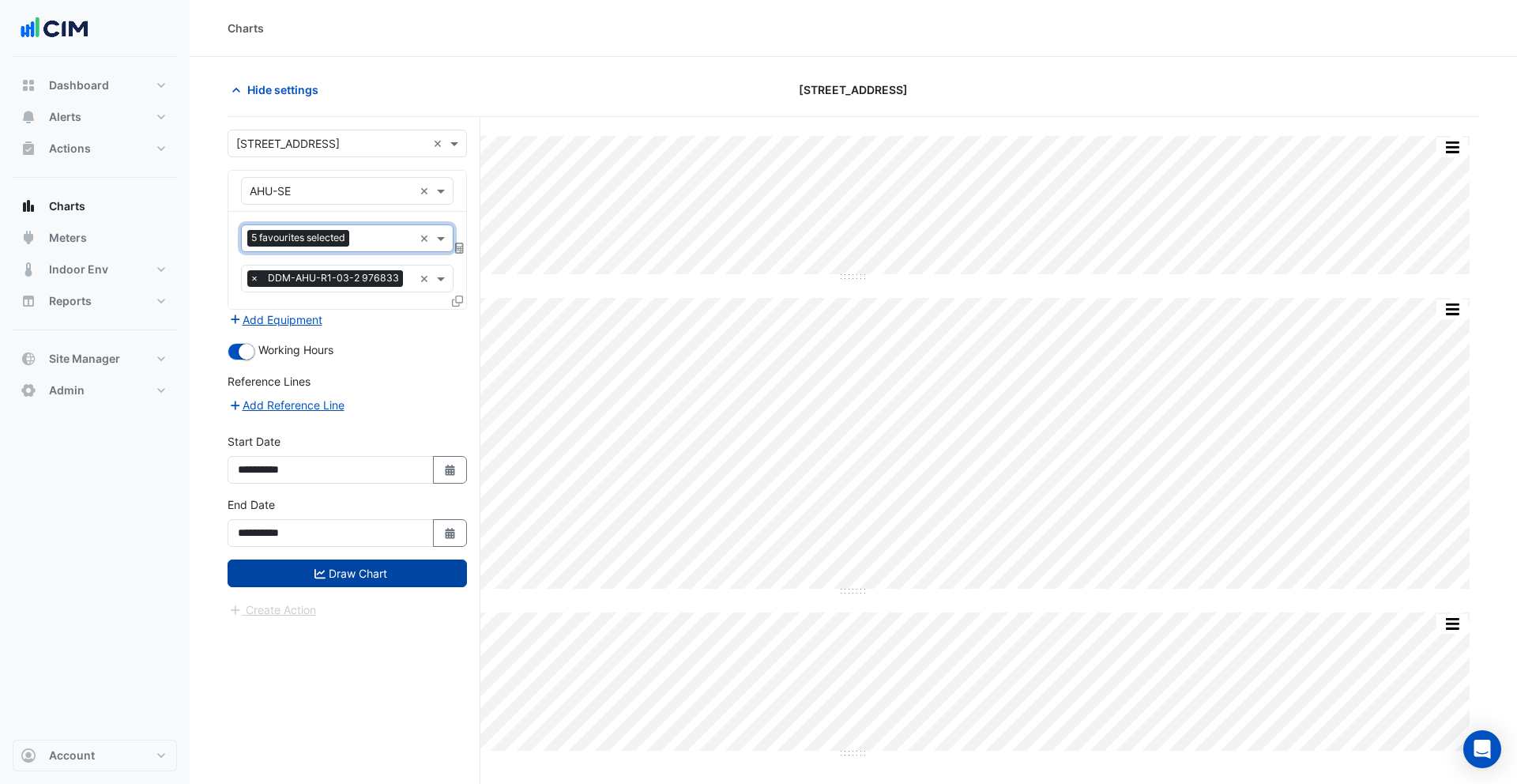
click at [351, 564] on button "Draw Chart" at bounding box center [347, 573] width 239 height 27
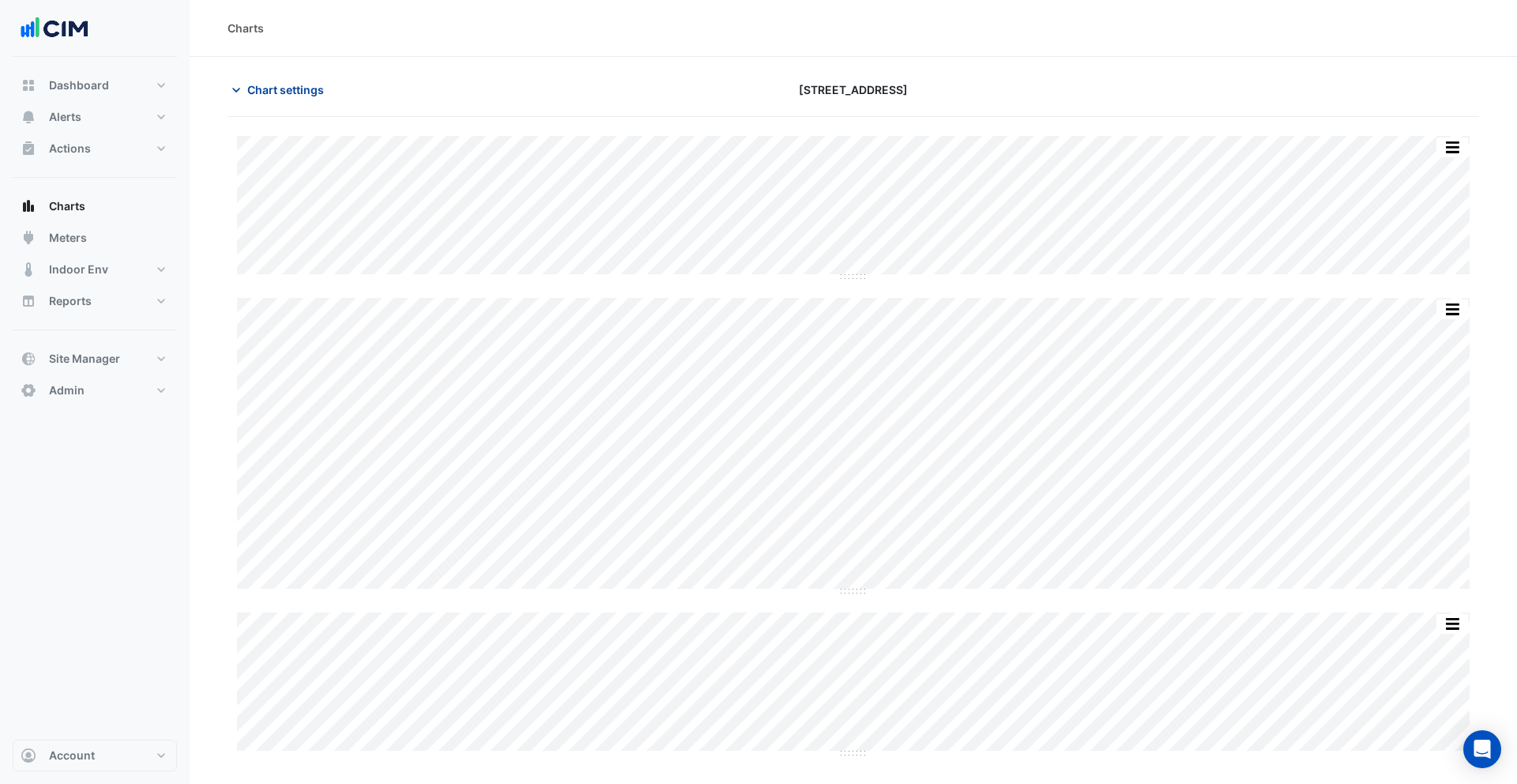
click at [284, 87] on span "Chart settings" at bounding box center [286, 89] width 76 height 16
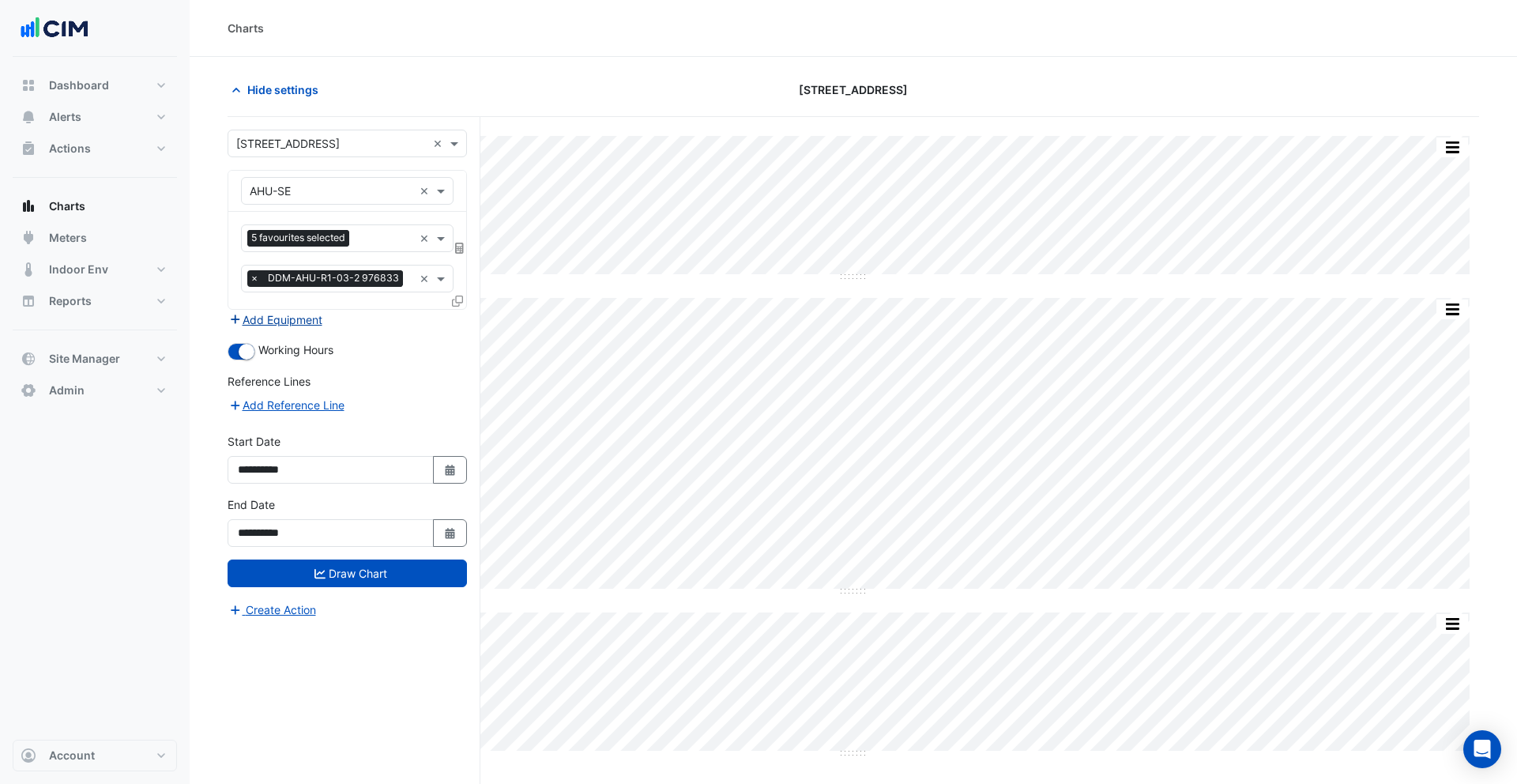
click at [312, 316] on button "Add Equipment" at bounding box center [275, 320] width 96 height 18
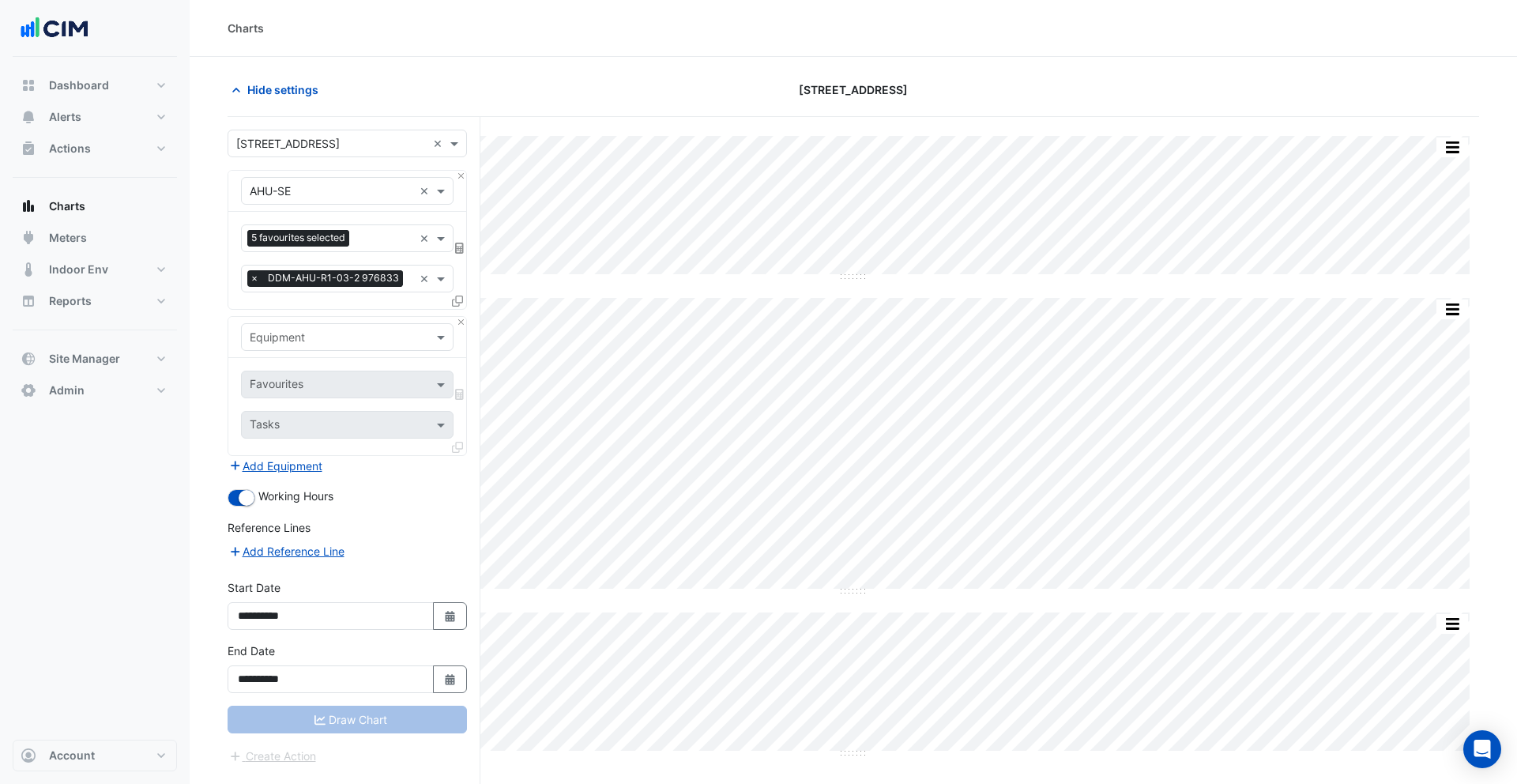
click at [338, 344] on input "text" at bounding box center [331, 338] width 164 height 16
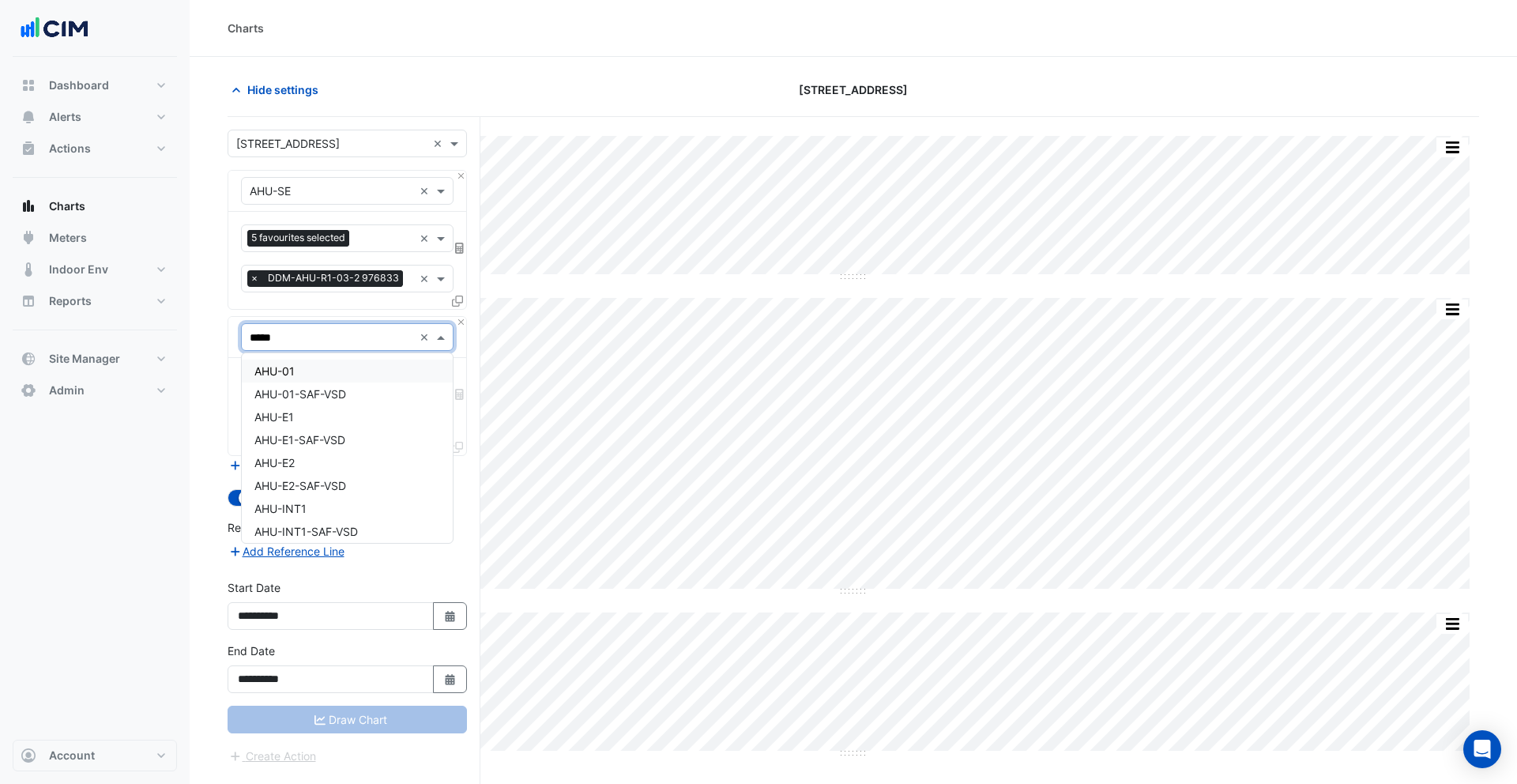
type input "******"
click at [340, 393] on span "AHU-SE-SAF-VSD" at bounding box center [300, 393] width 93 height 14
click at [310, 388] on input "text" at bounding box center [329, 386] width 159 height 16
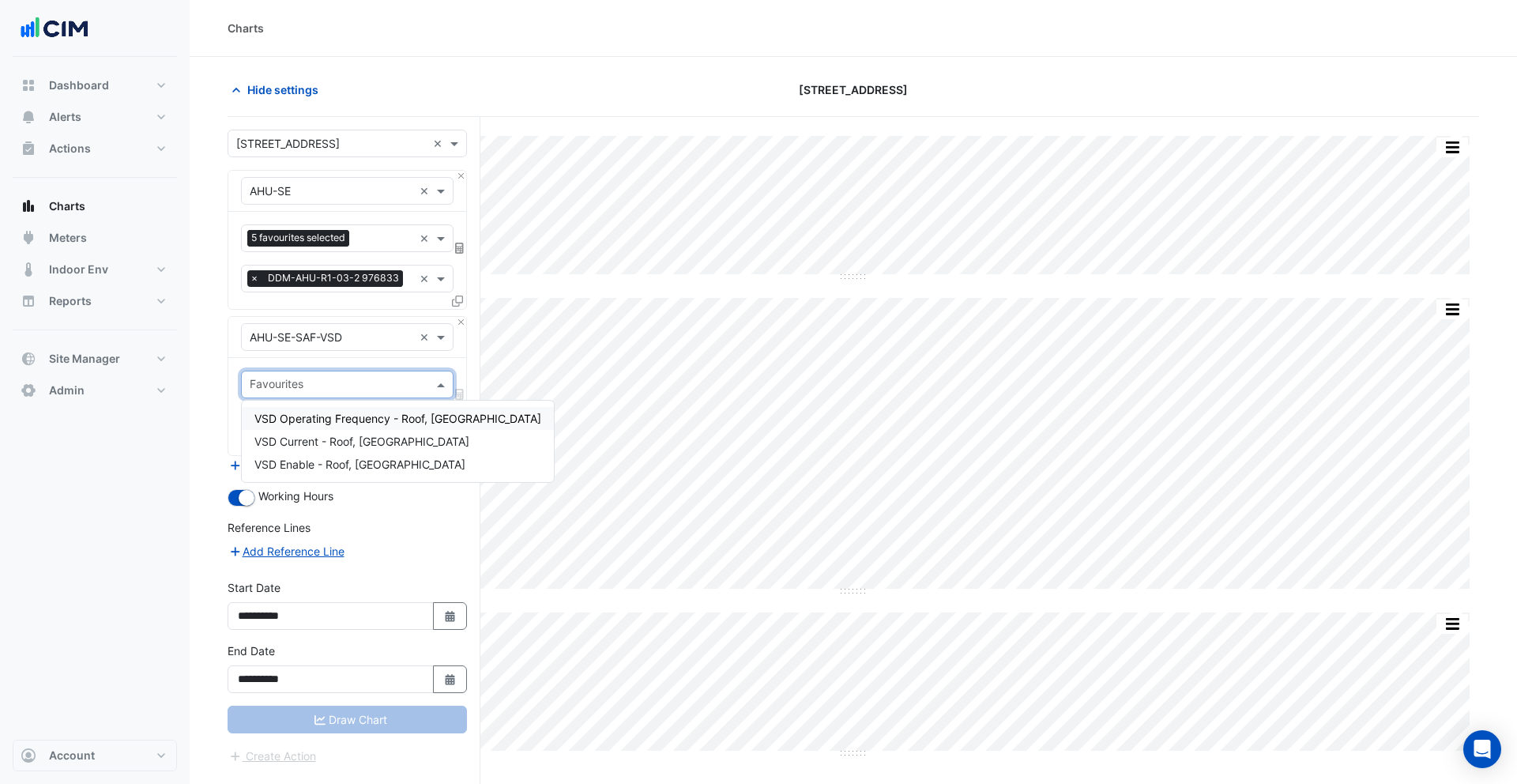
click at [336, 412] on span "VSD Operating Frequency - Roof, [GEOGRAPHIC_DATA]" at bounding box center [397, 418] width 287 height 14
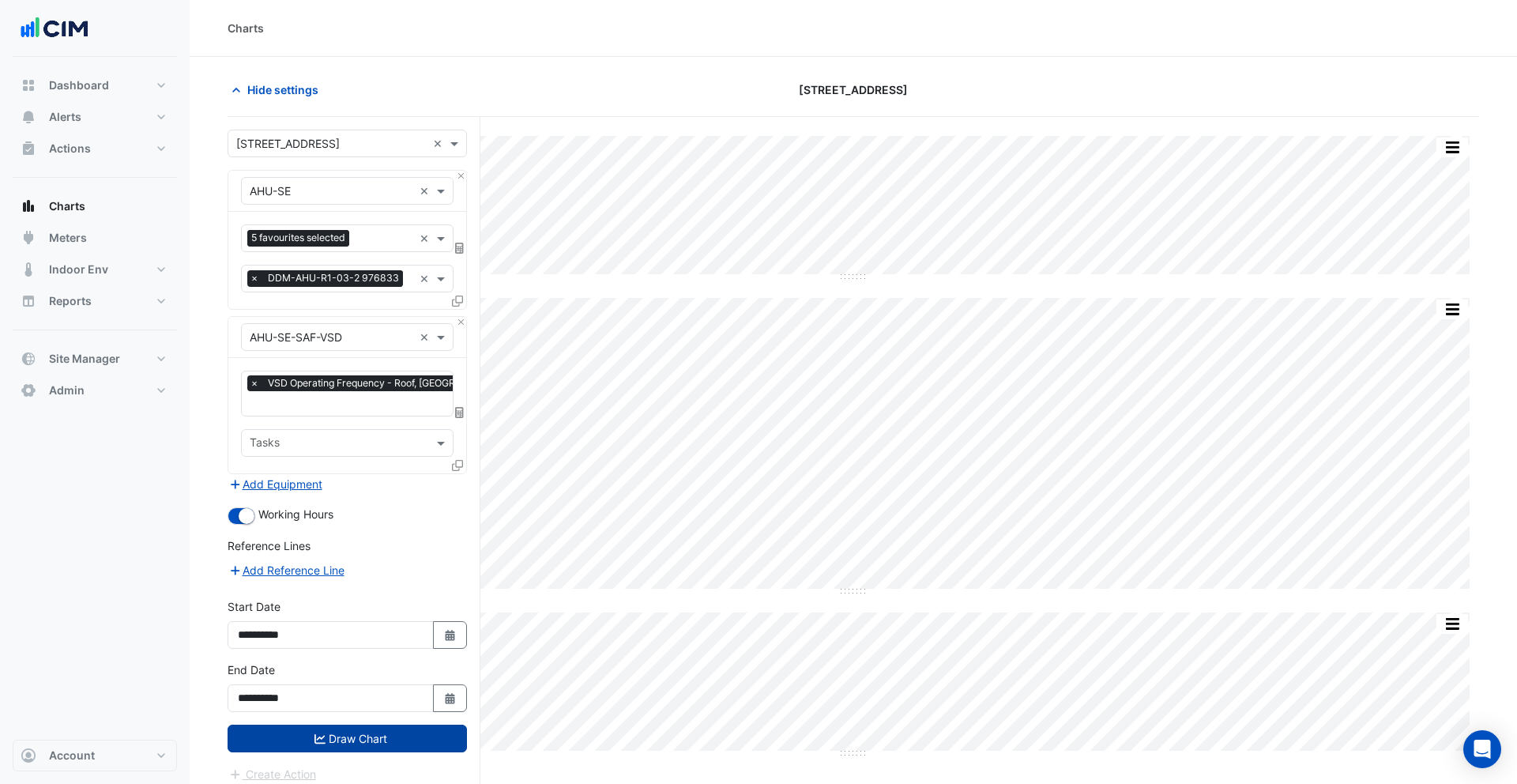
click at [370, 746] on button "Draw Chart" at bounding box center [347, 738] width 239 height 27
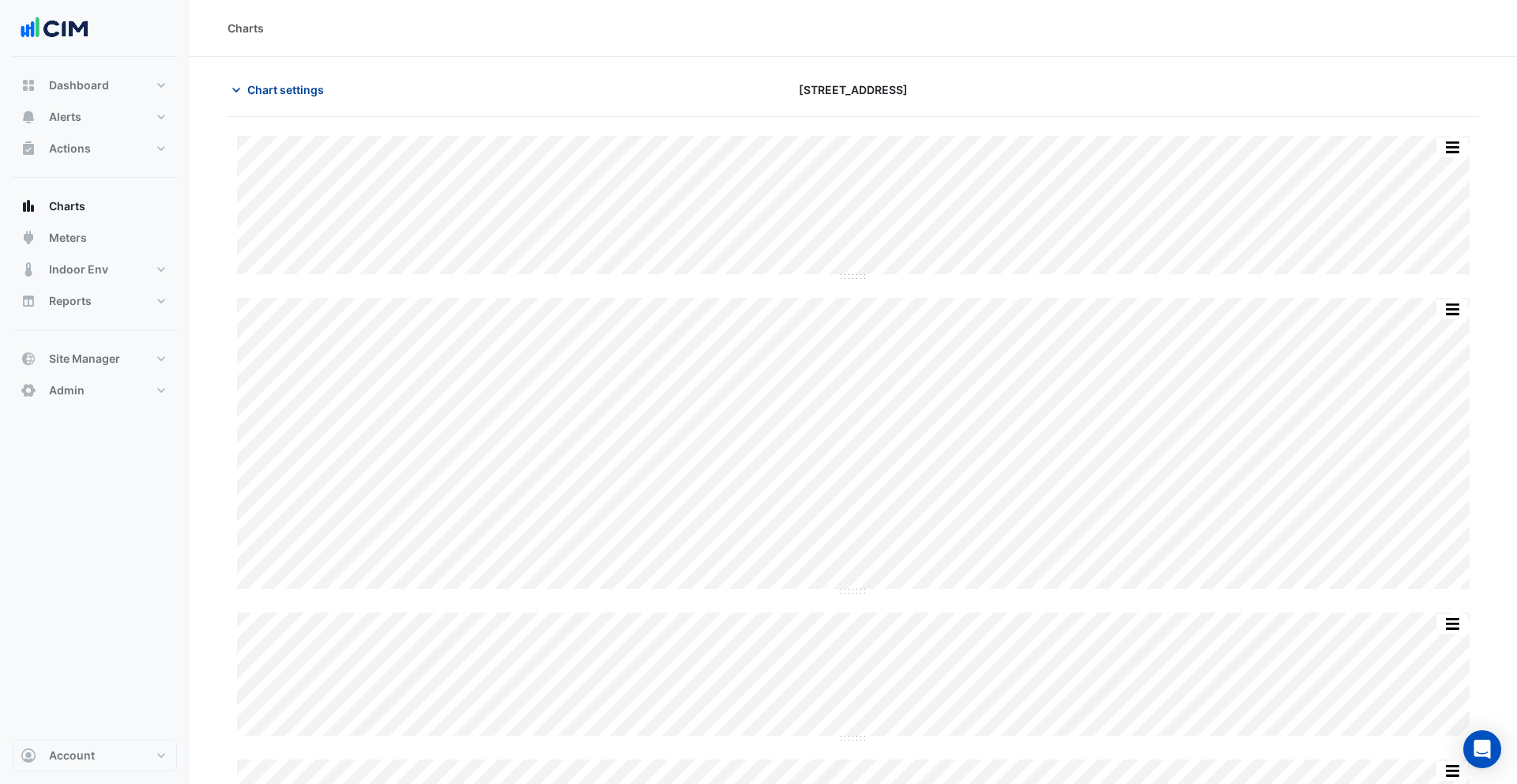
click at [279, 88] on span "Chart settings" at bounding box center [286, 89] width 76 height 16
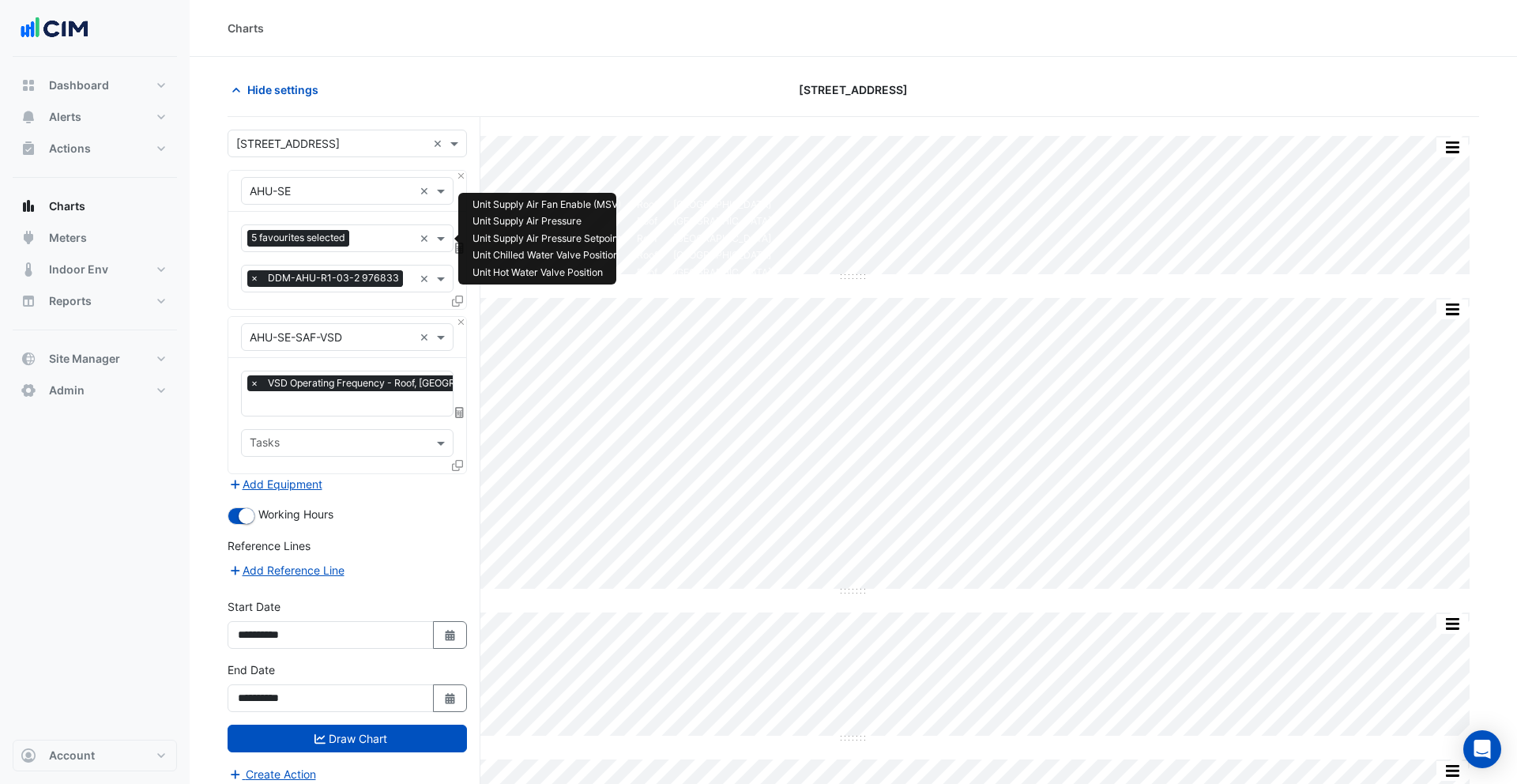
click at [357, 236] on input "text" at bounding box center [384, 239] width 57 height 16
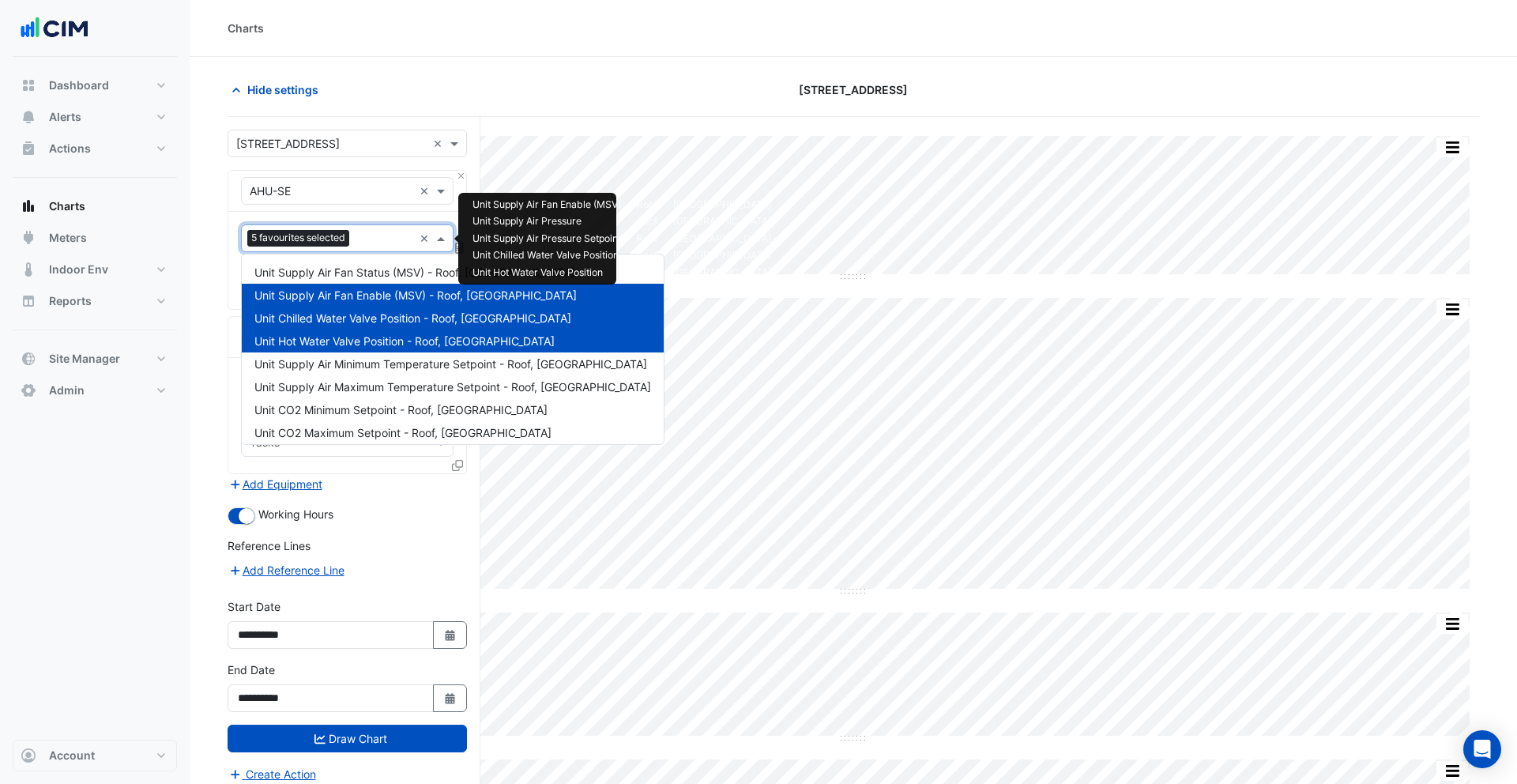
click at [419, 291] on span "Unit Supply Air Fan Enable (MSV) - Roof, [GEOGRAPHIC_DATA]" at bounding box center [415, 295] width 322 height 14
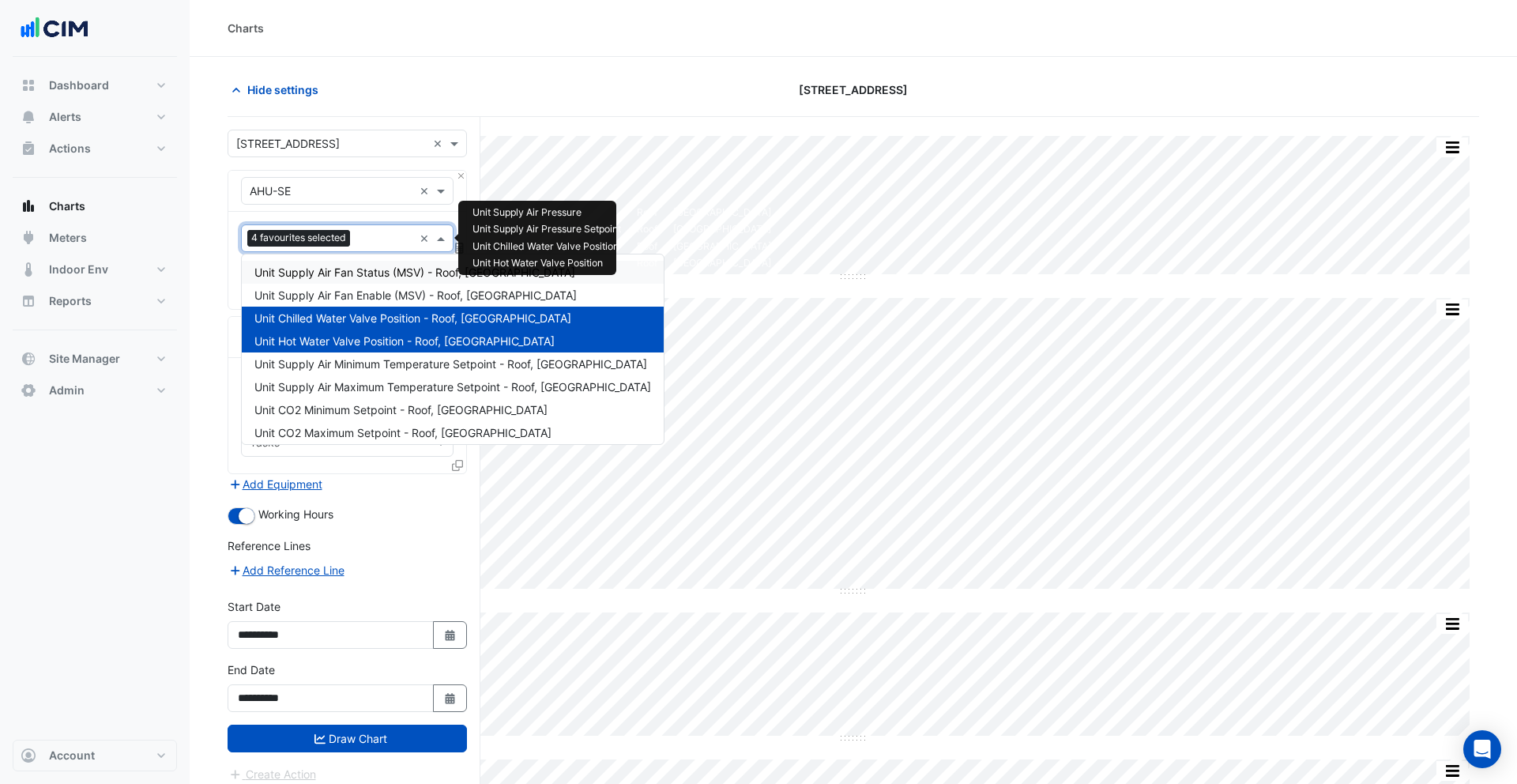
click at [226, 215] on section "Hide settings [STREET_ADDRESS] Split by Equip Split All Split None Print Save a…" at bounding box center [853, 488] width 1328 height 864
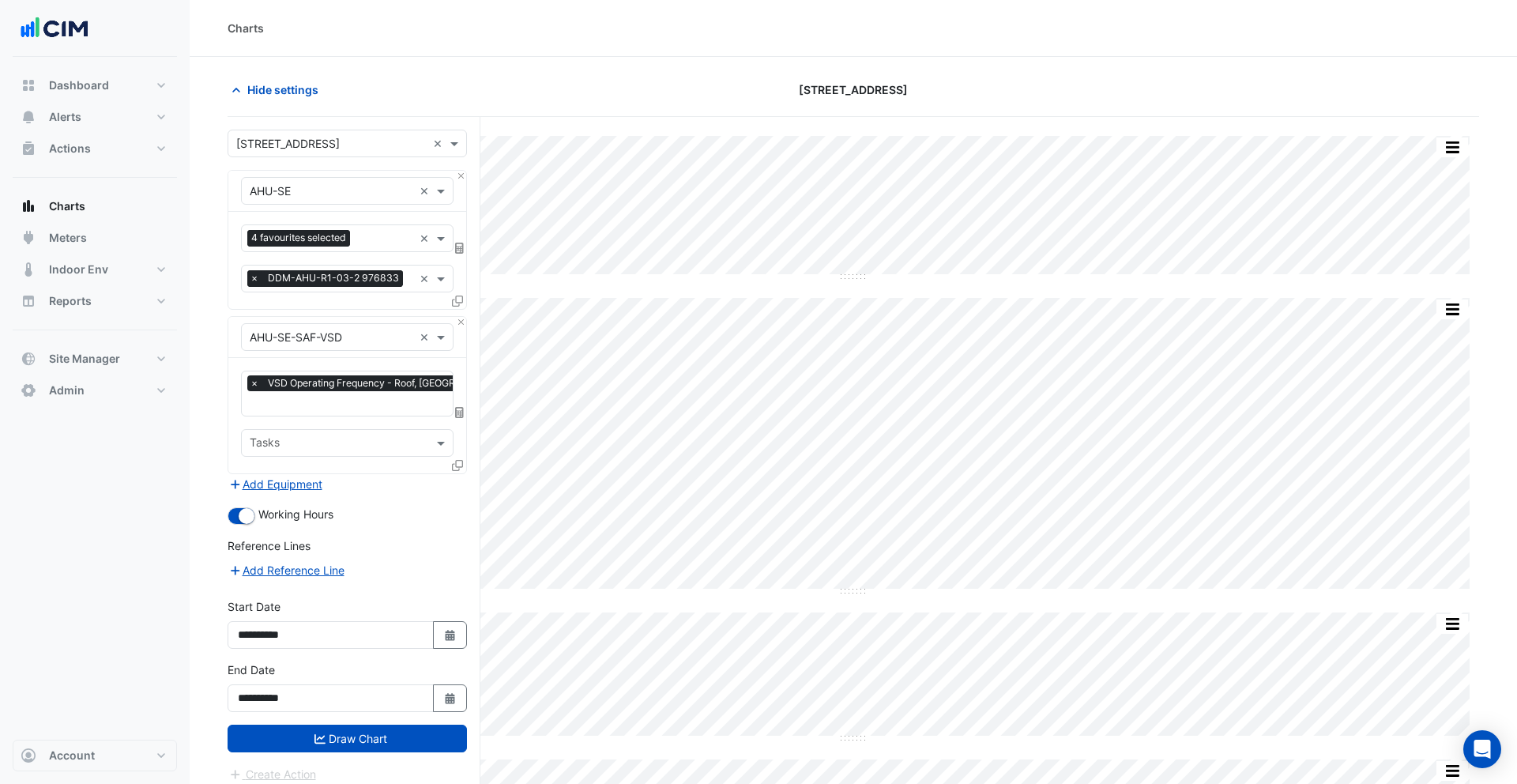
click at [259, 275] on span "×" at bounding box center [255, 278] width 15 height 15
click at [455, 301] on icon at bounding box center [457, 301] width 11 height 11
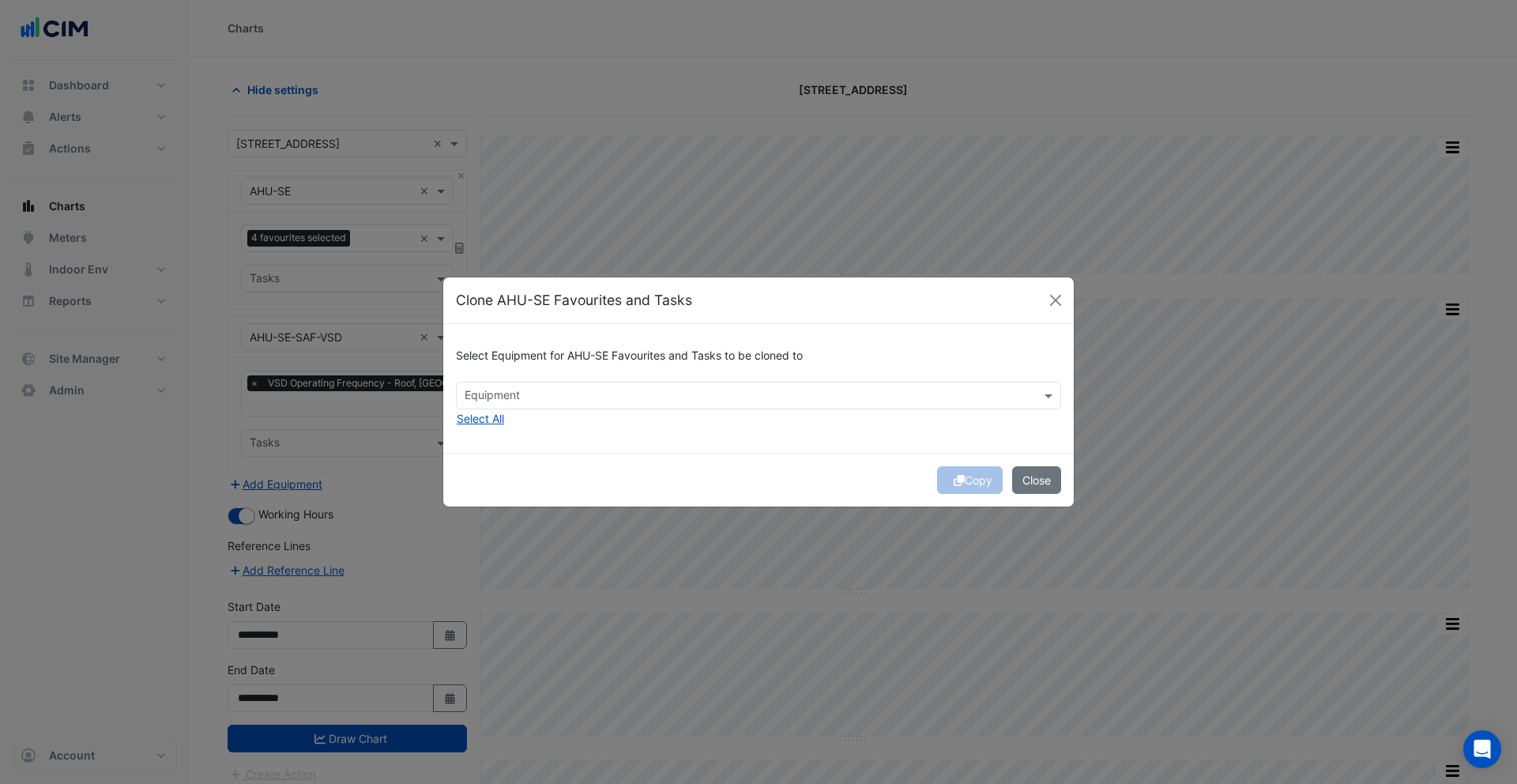
click at [533, 410] on div "Select Equipment for AHU-SE Favourites and Tasks to be cloned to Equipment Sele…" at bounding box center [758, 388] width 631 height 128
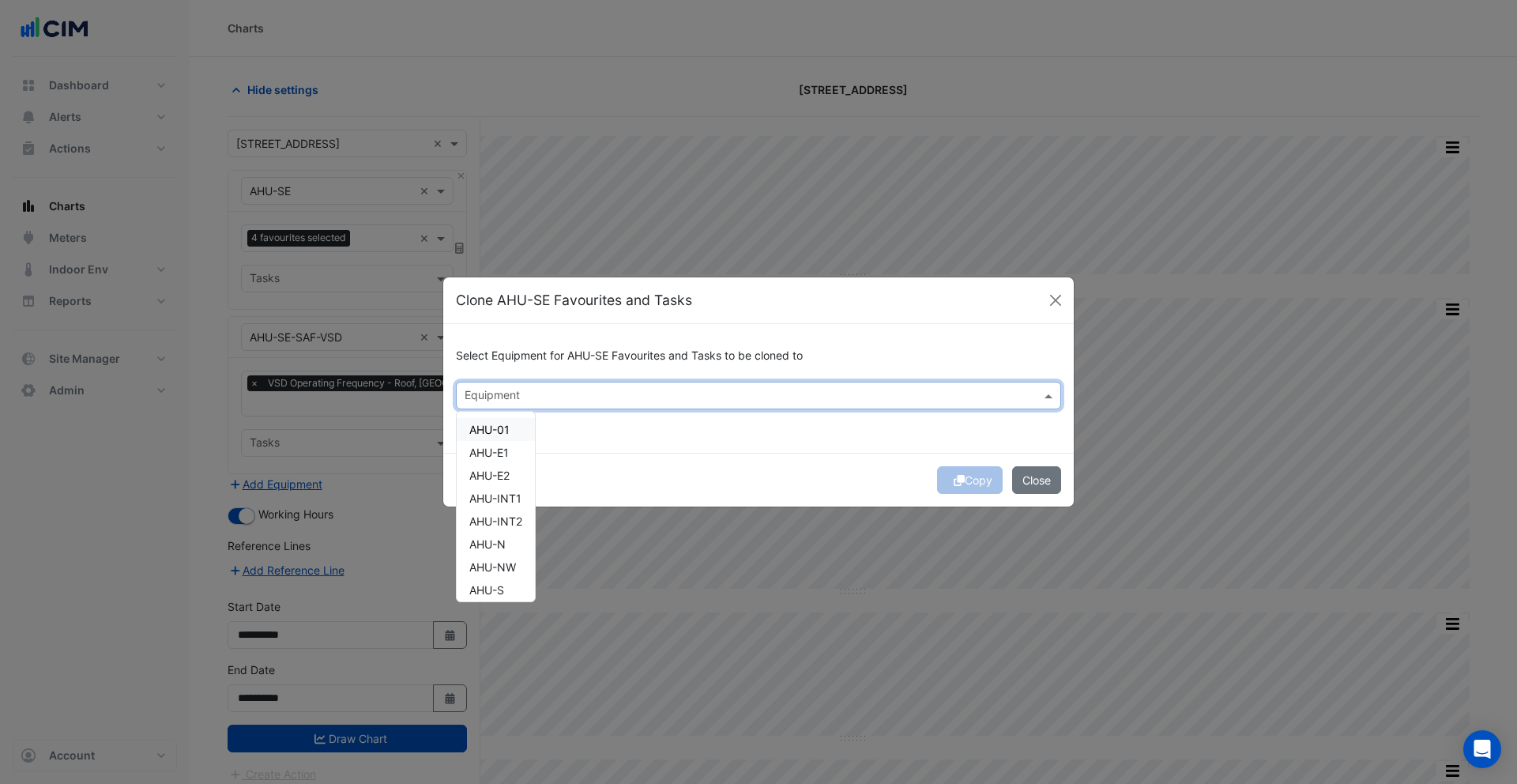
click at [535, 399] on input "text" at bounding box center [749, 397] width 570 height 16
click at [509, 427] on span "AHU-01" at bounding box center [490, 429] width 40 height 14
click at [727, 438] on div "Select Equipment for AHU-SE Favourites and Tasks to be cloned to Equipment × AH…" at bounding box center [758, 388] width 631 height 128
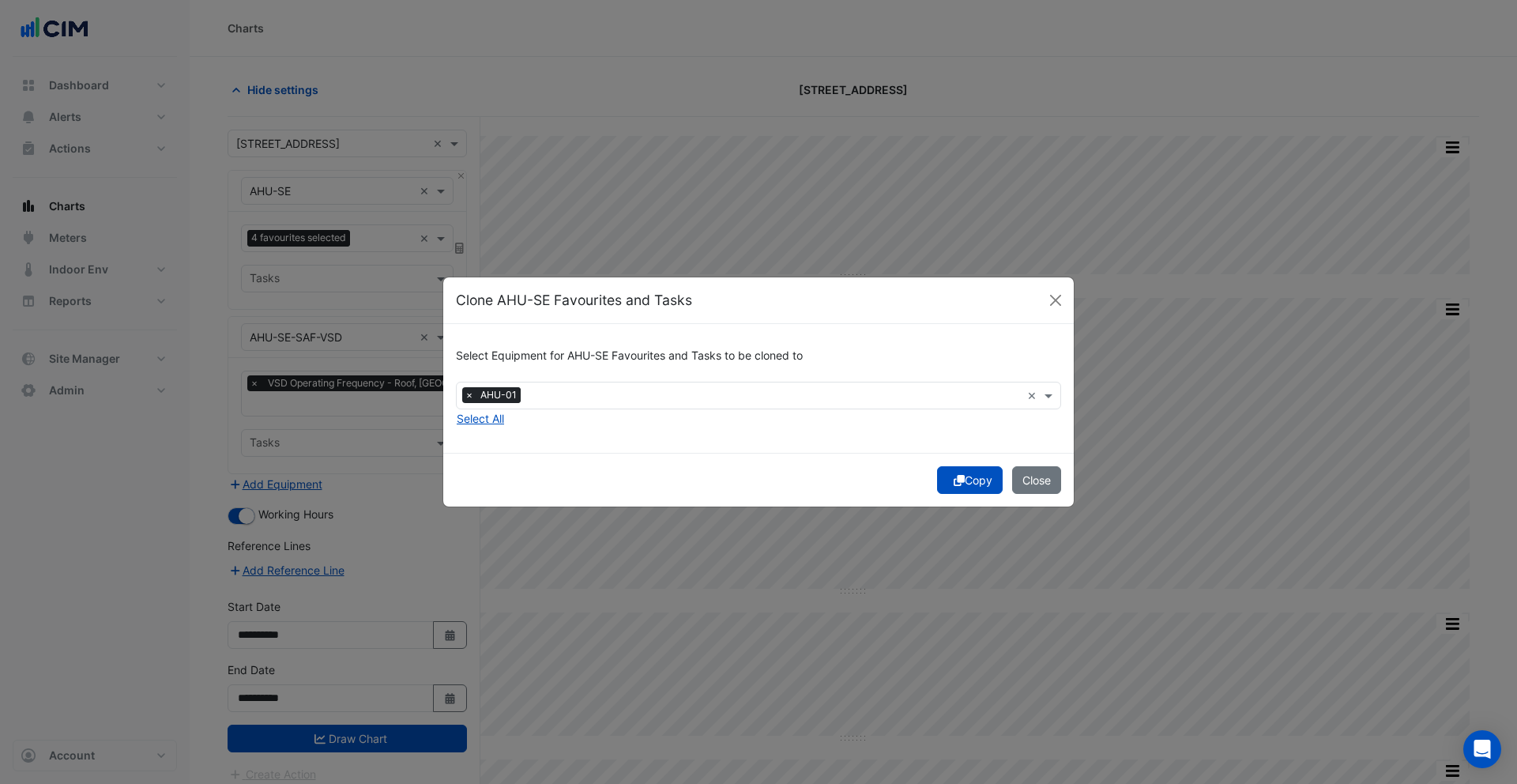
click at [962, 487] on button "Copy" at bounding box center [970, 480] width 66 height 27
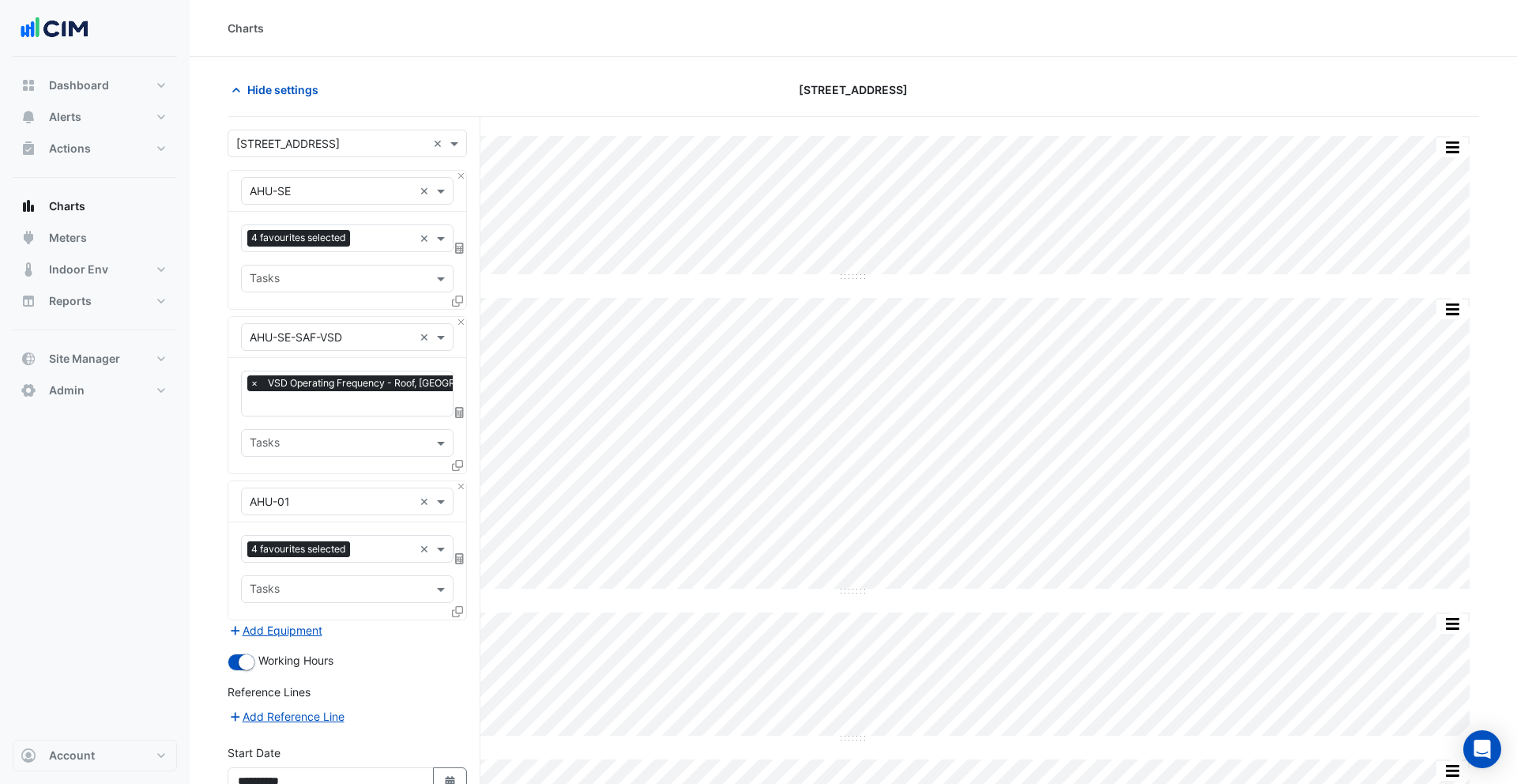
click at [458, 467] on icon at bounding box center [457, 465] width 11 height 11
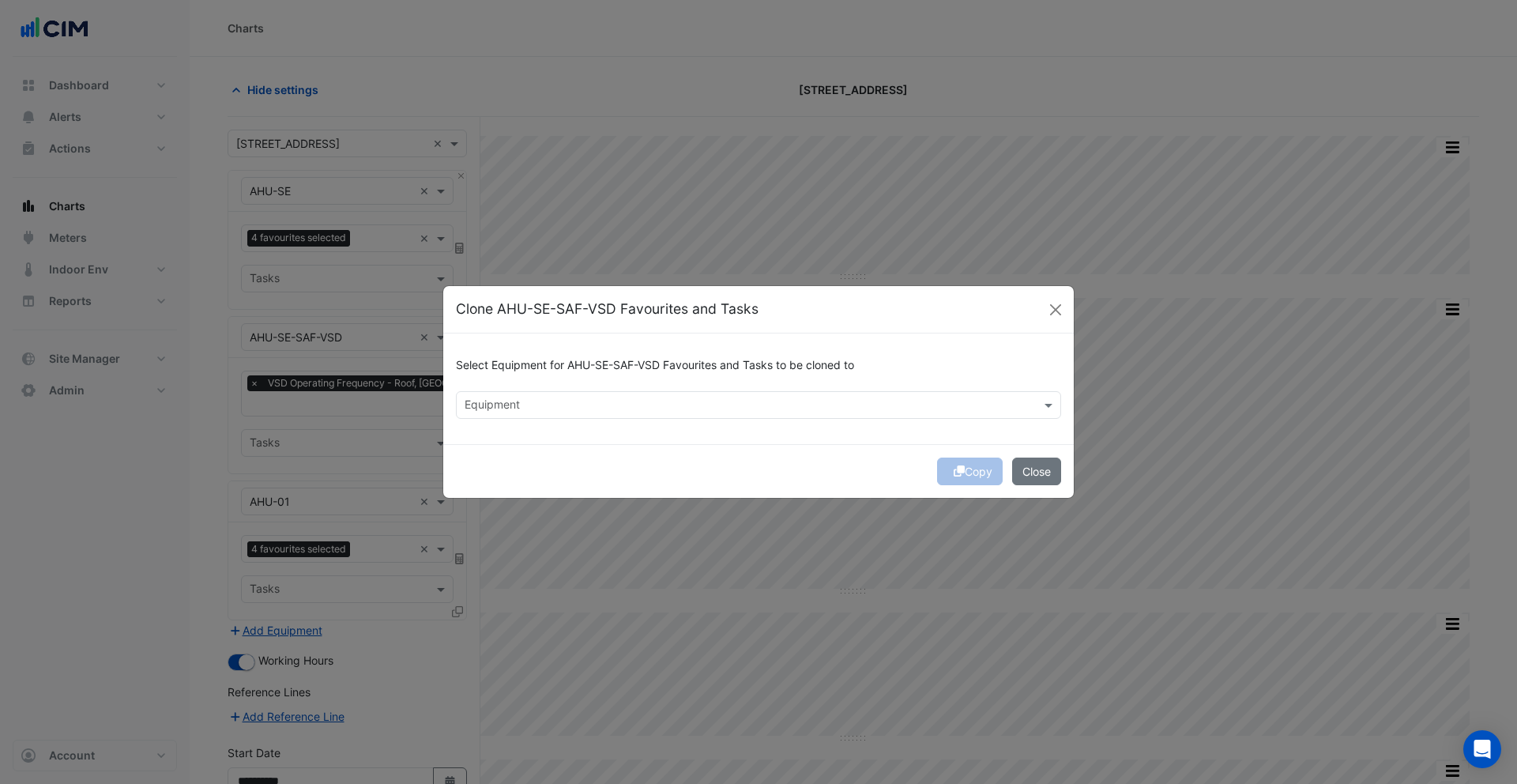
click at [513, 420] on div "Select Equipment for AHU-SE-SAF-VSD Favourites and Tasks to be cloned to Equipm…" at bounding box center [758, 389] width 631 height 111
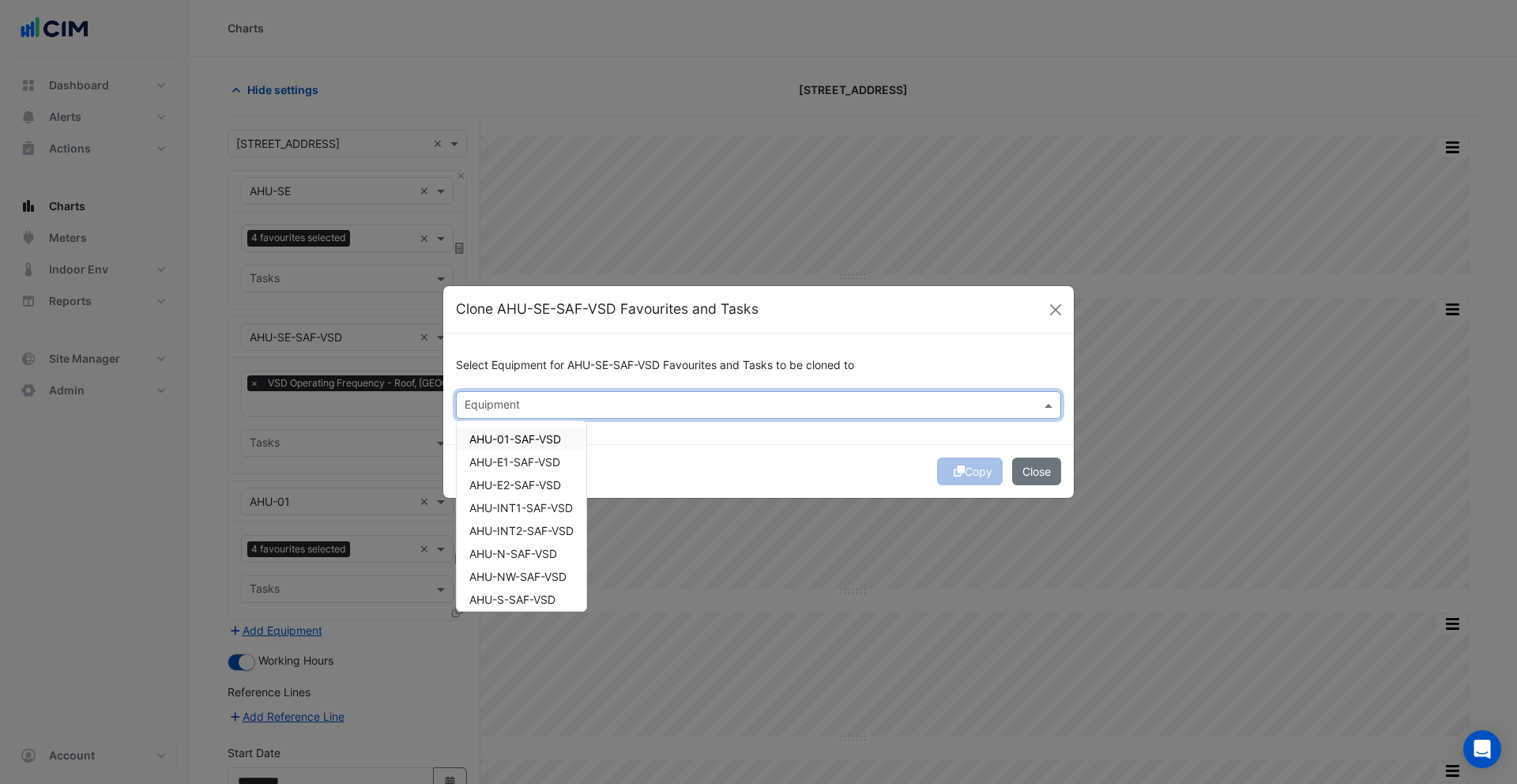
click at [515, 411] on input "text" at bounding box center [749, 406] width 570 height 16
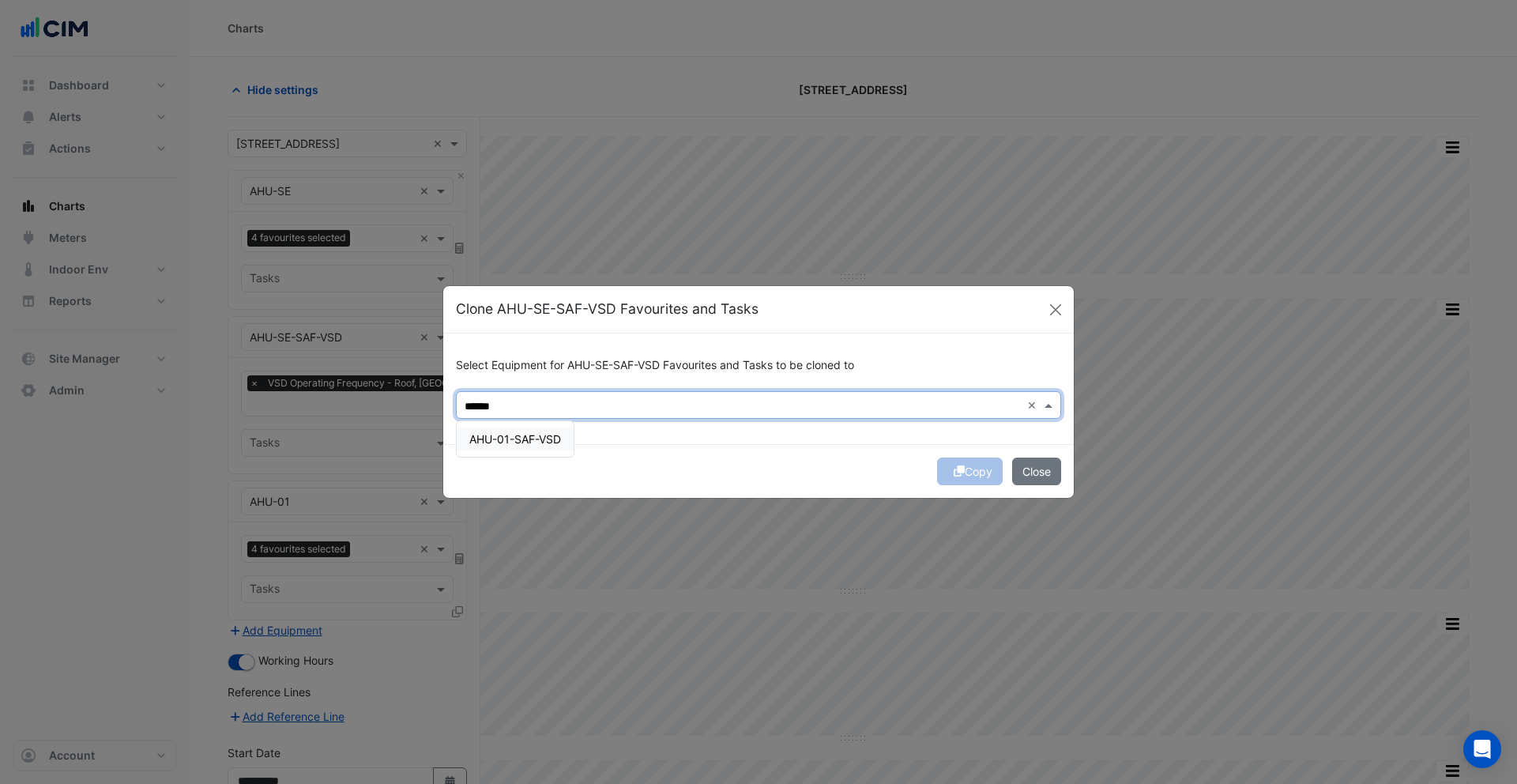
click at [519, 437] on span "AHU-01-SAF-VSD" at bounding box center [515, 439] width 92 height 14
type input "******"
click at [948, 462] on button "Copy" at bounding box center [970, 472] width 66 height 27
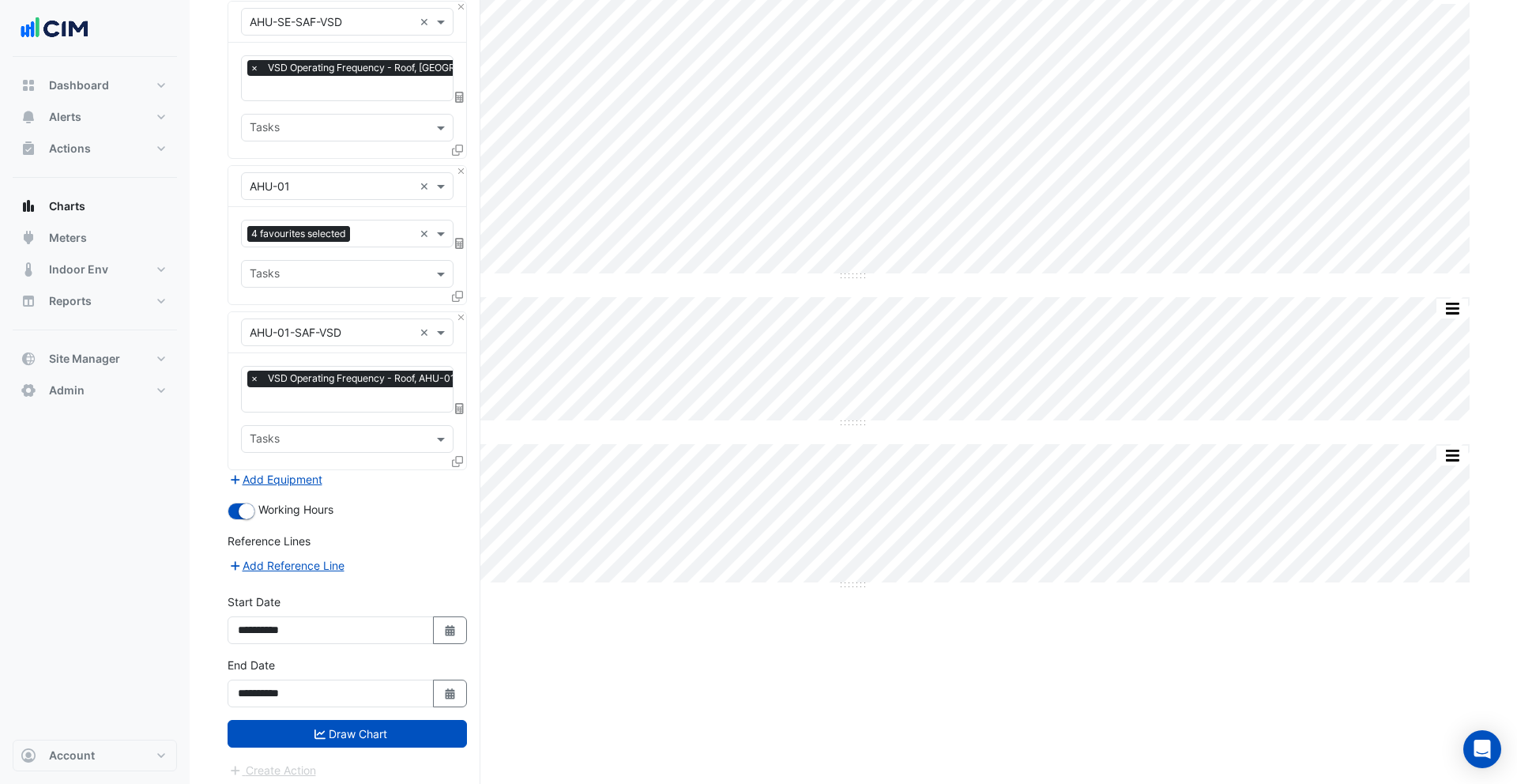
scroll to position [320, 0]
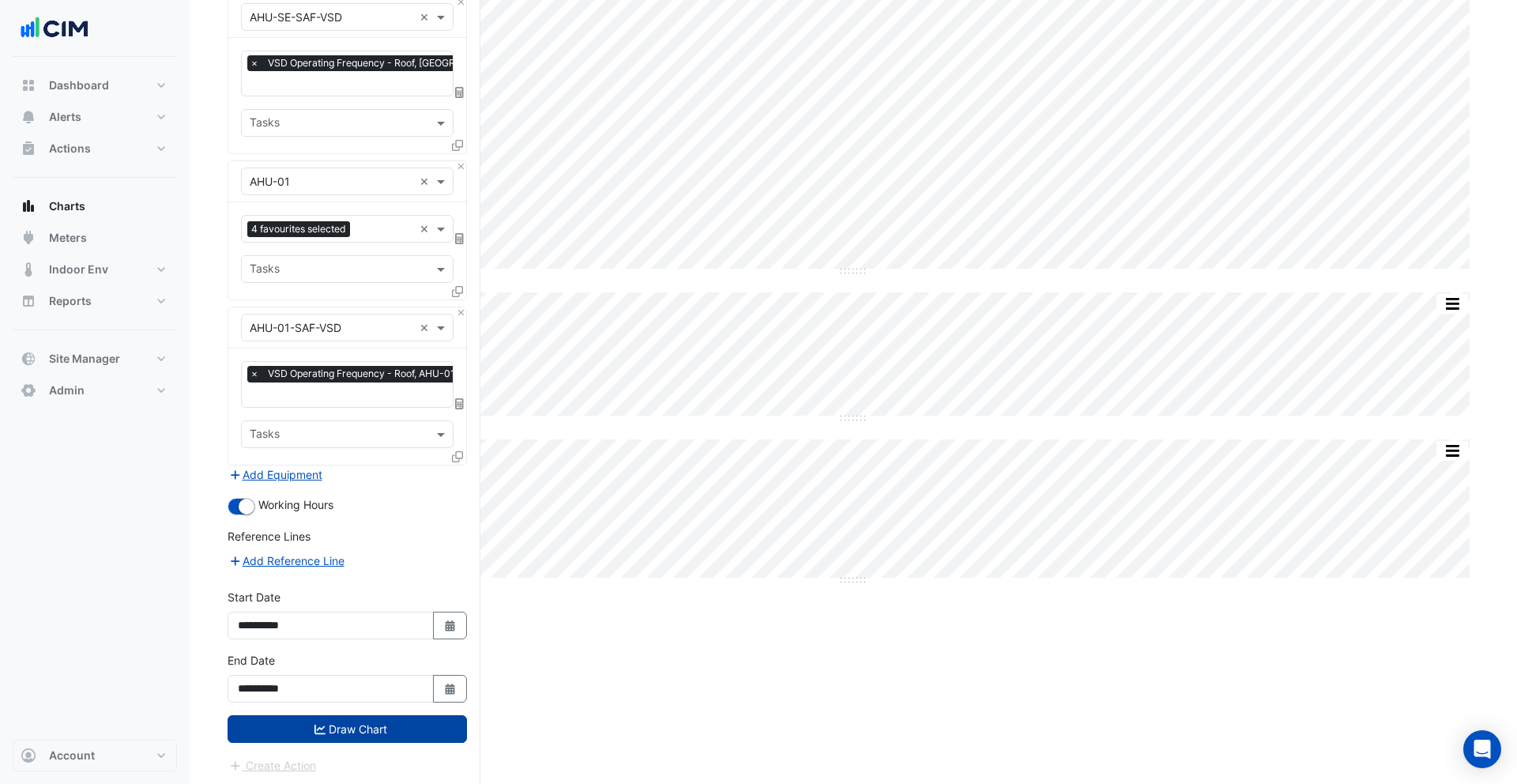
click at [415, 715] on button "Draw Chart" at bounding box center [347, 728] width 239 height 27
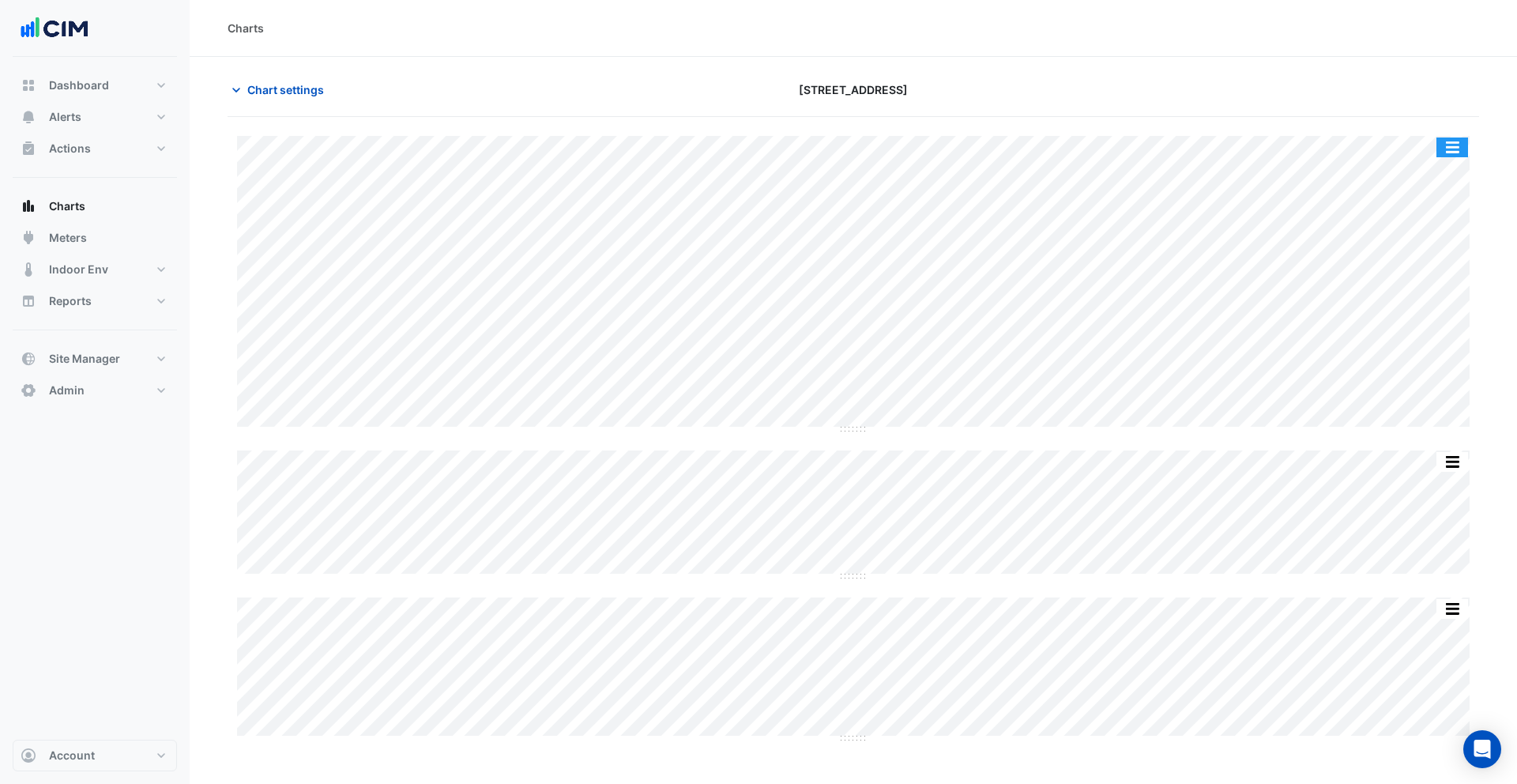
click at [1451, 141] on button "button" at bounding box center [1452, 148] width 32 height 20
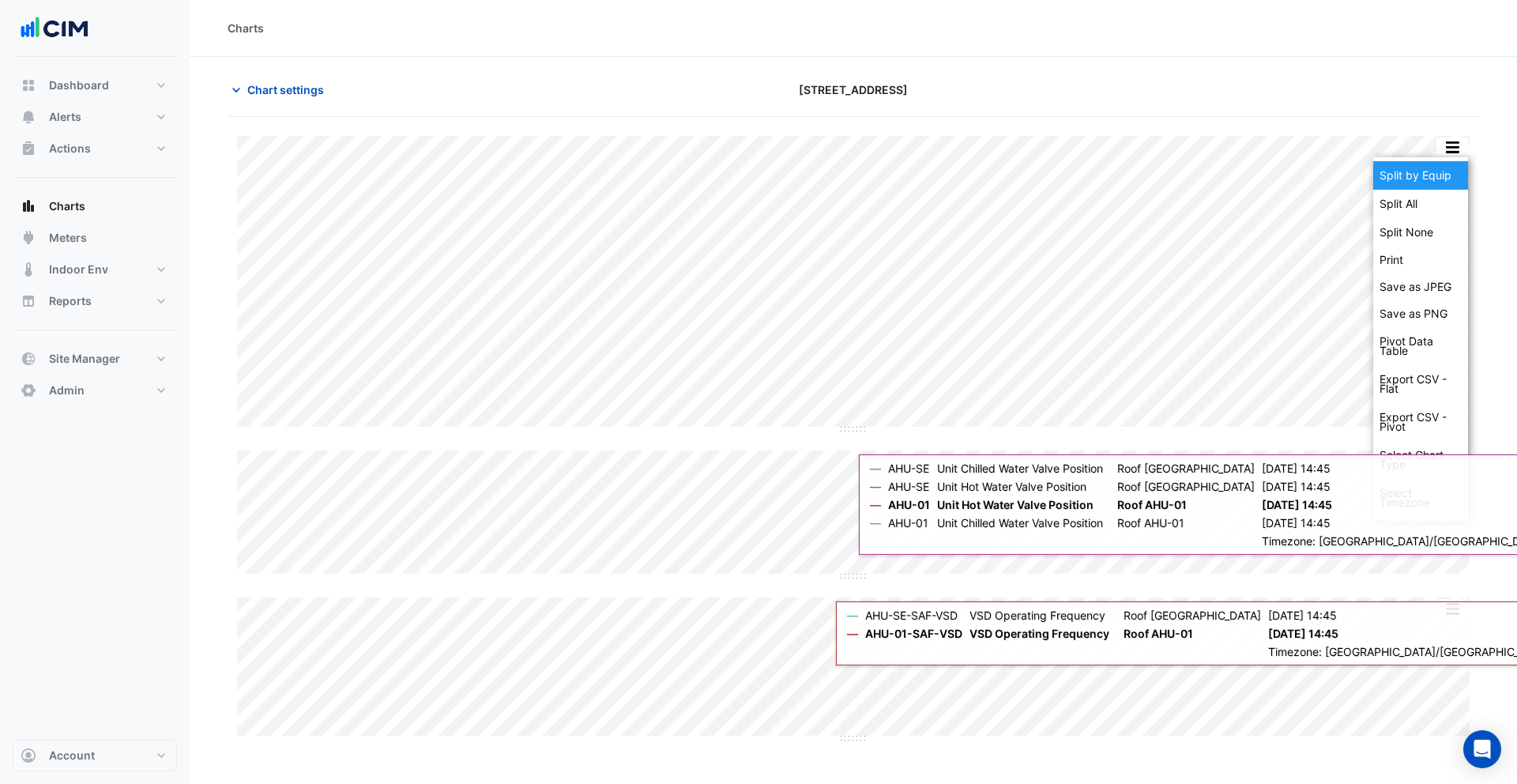
click at [1429, 172] on div "Split by Equip" at bounding box center [1420, 175] width 95 height 28
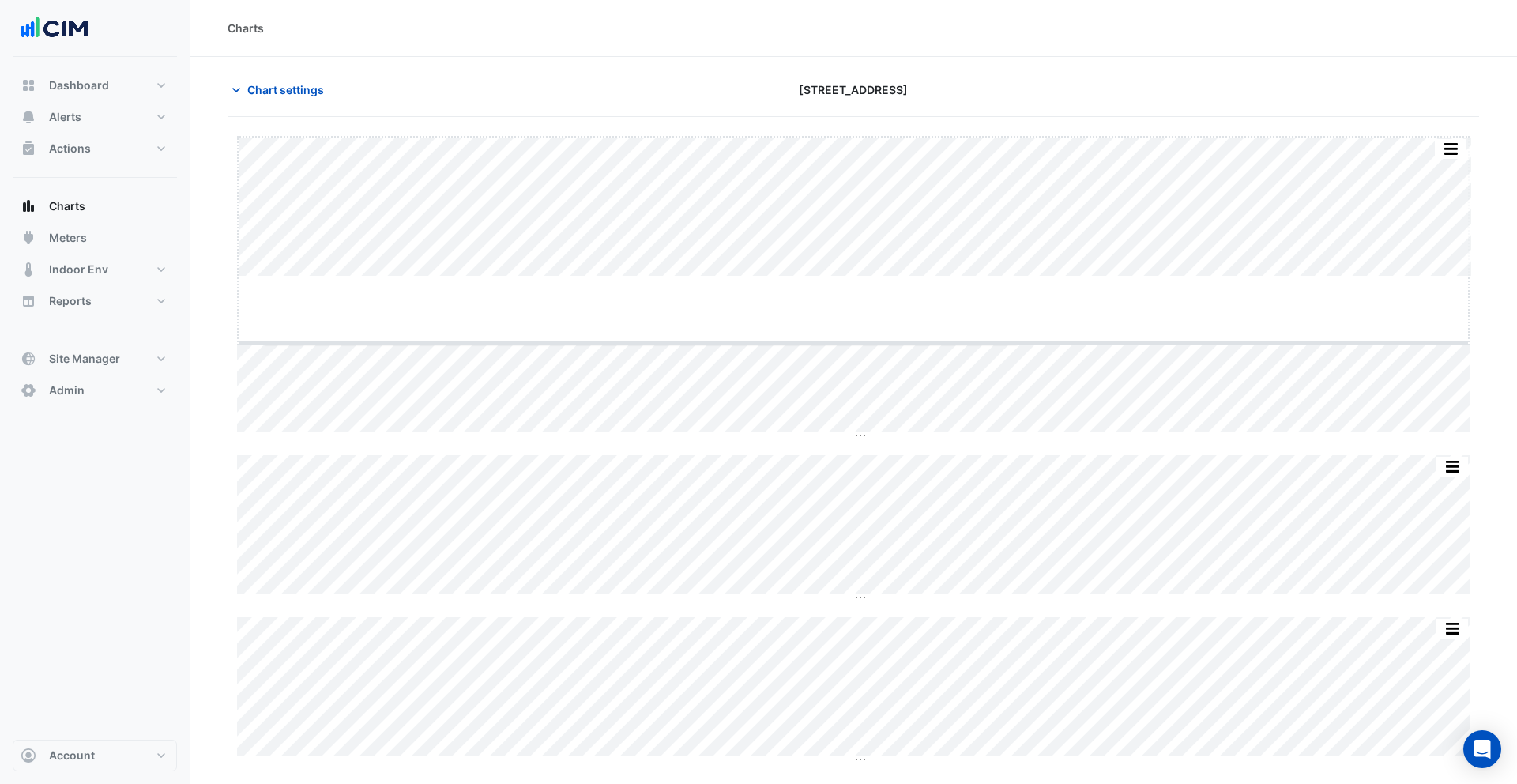
drag, startPoint x: 851, startPoint y: 278, endPoint x: 854, endPoint y: 344, distance: 66.1
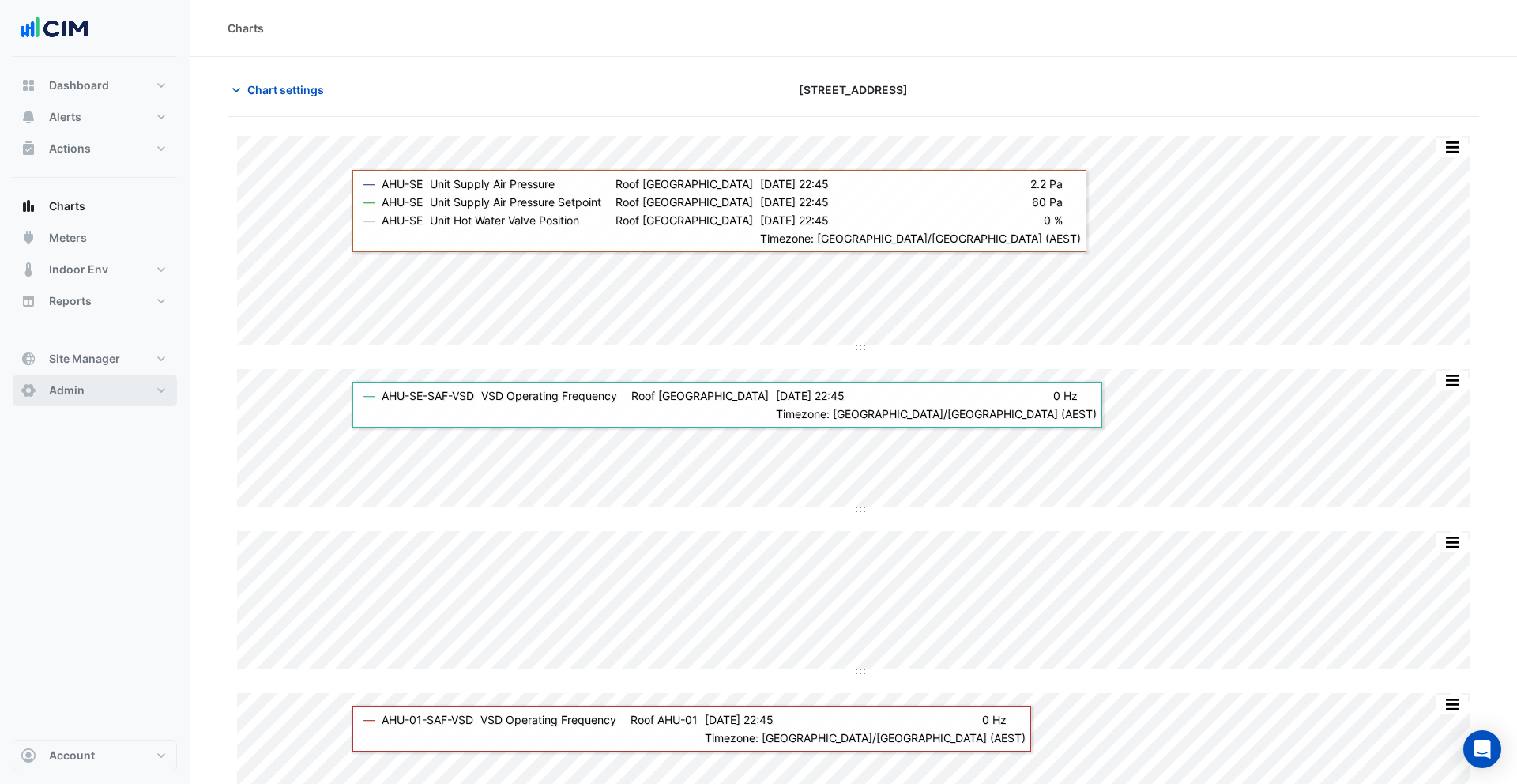
scroll to position [1, 0]
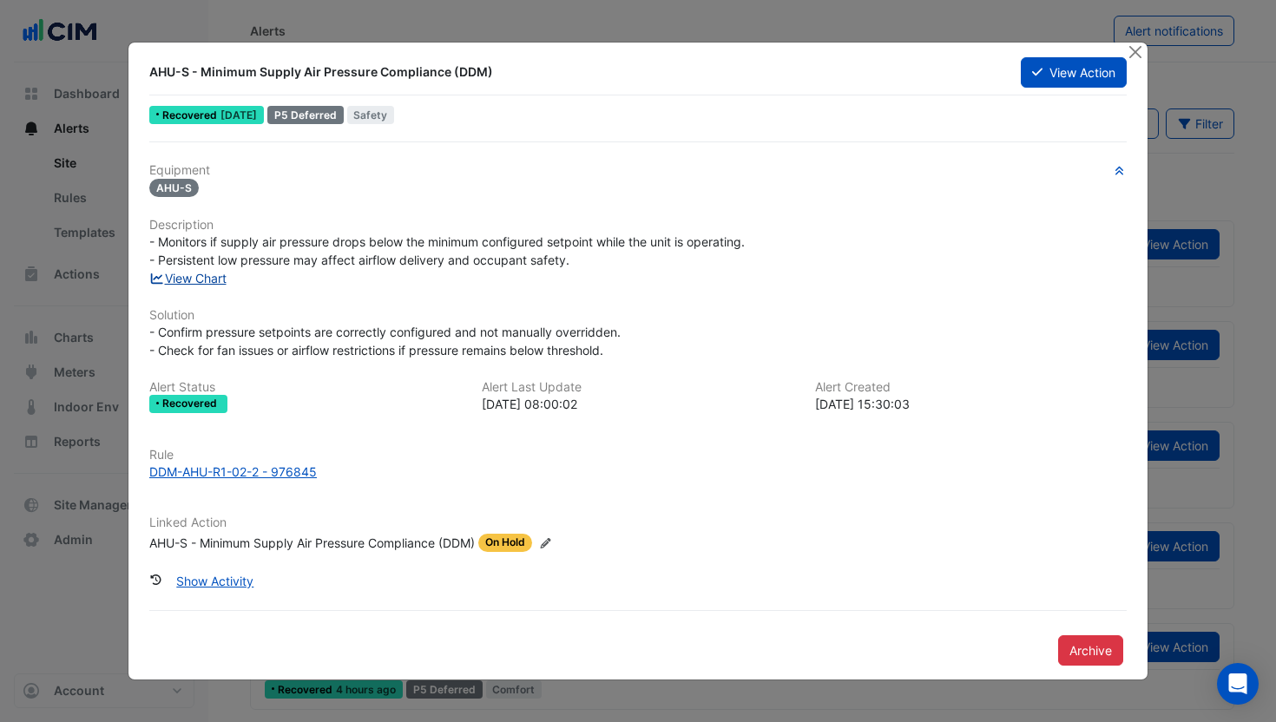
click at [206, 272] on link "View Chart" at bounding box center [187, 278] width 77 height 15
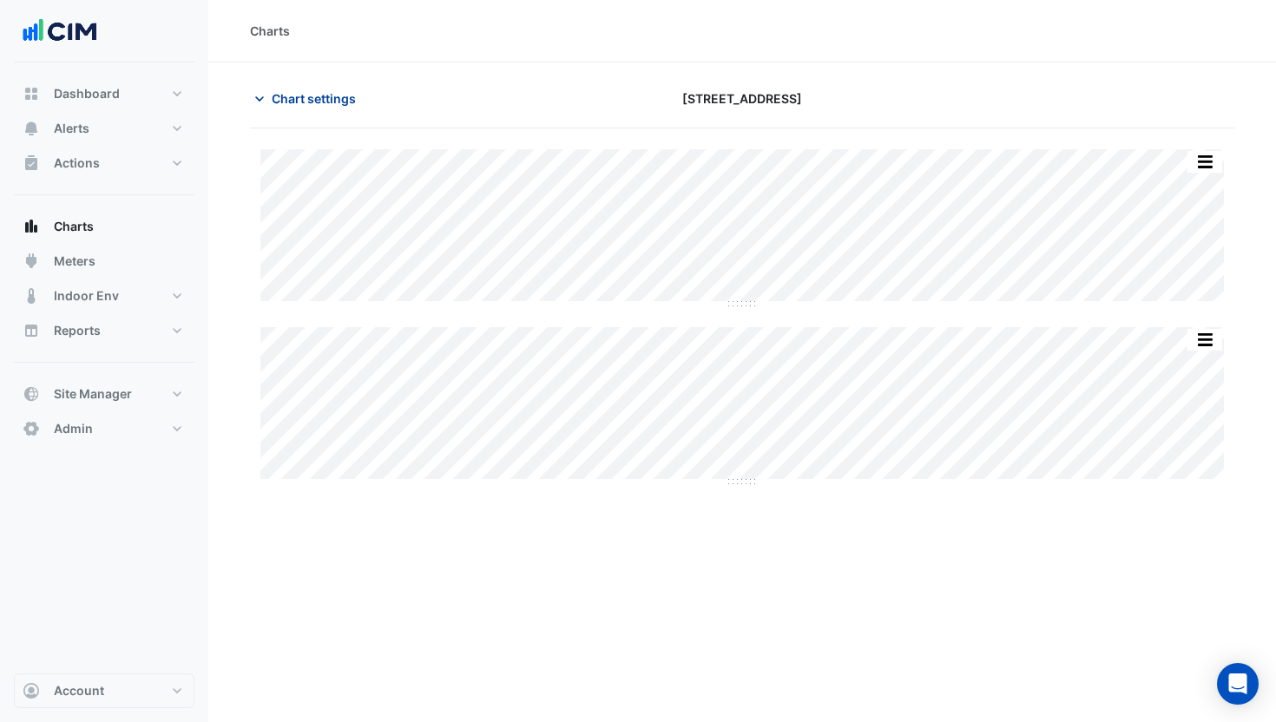
click at [324, 103] on span "Chart settings" at bounding box center [314, 98] width 84 height 18
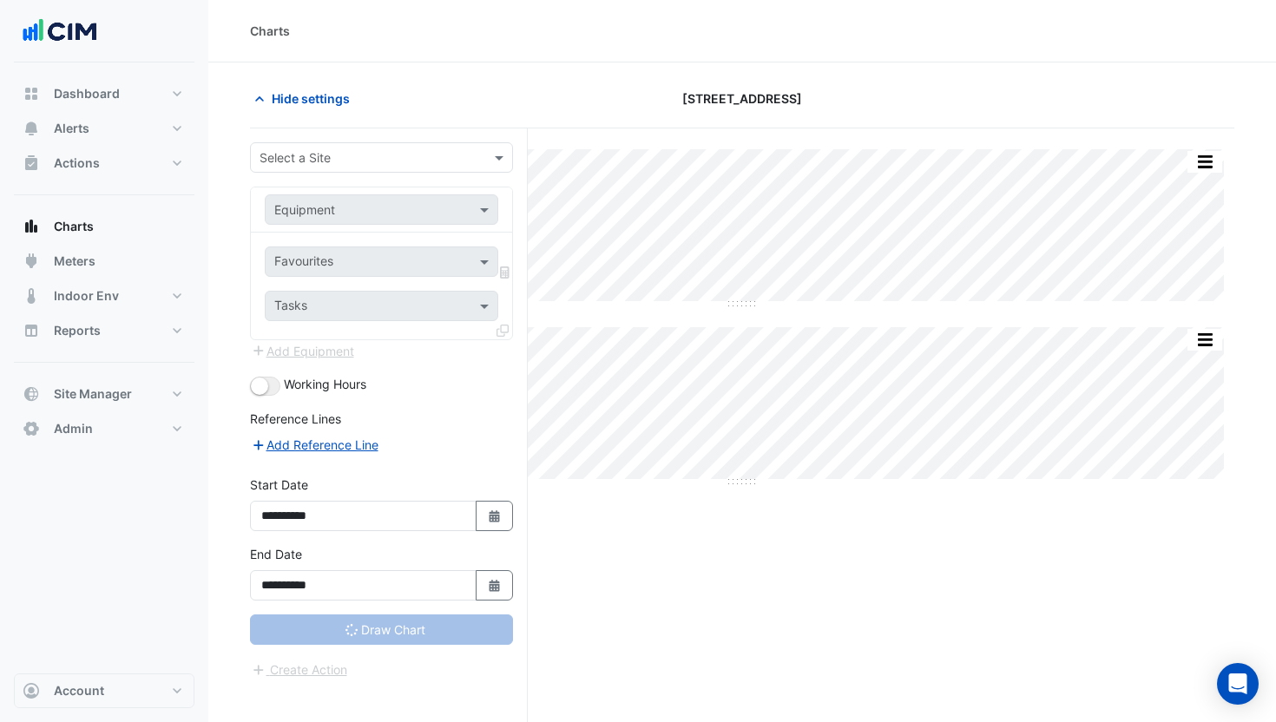
type input "**********"
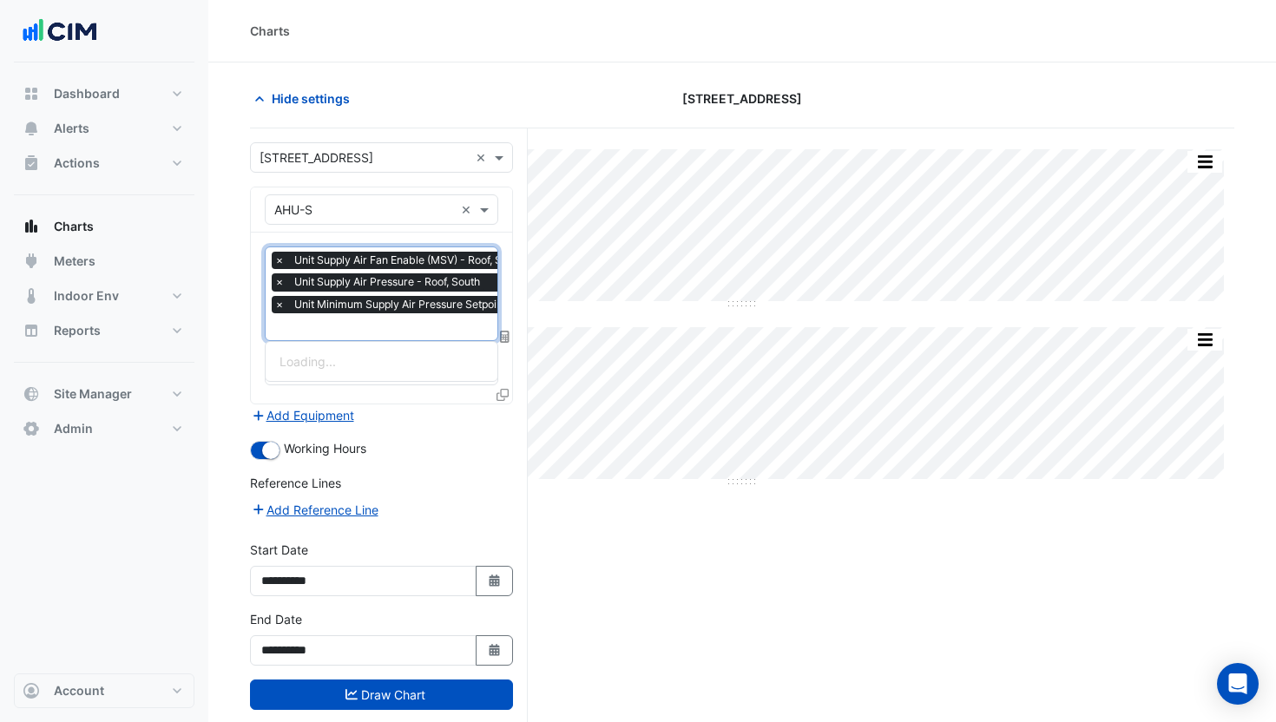
click at [378, 321] on input "text" at bounding box center [466, 328] width 385 height 18
type input "***"
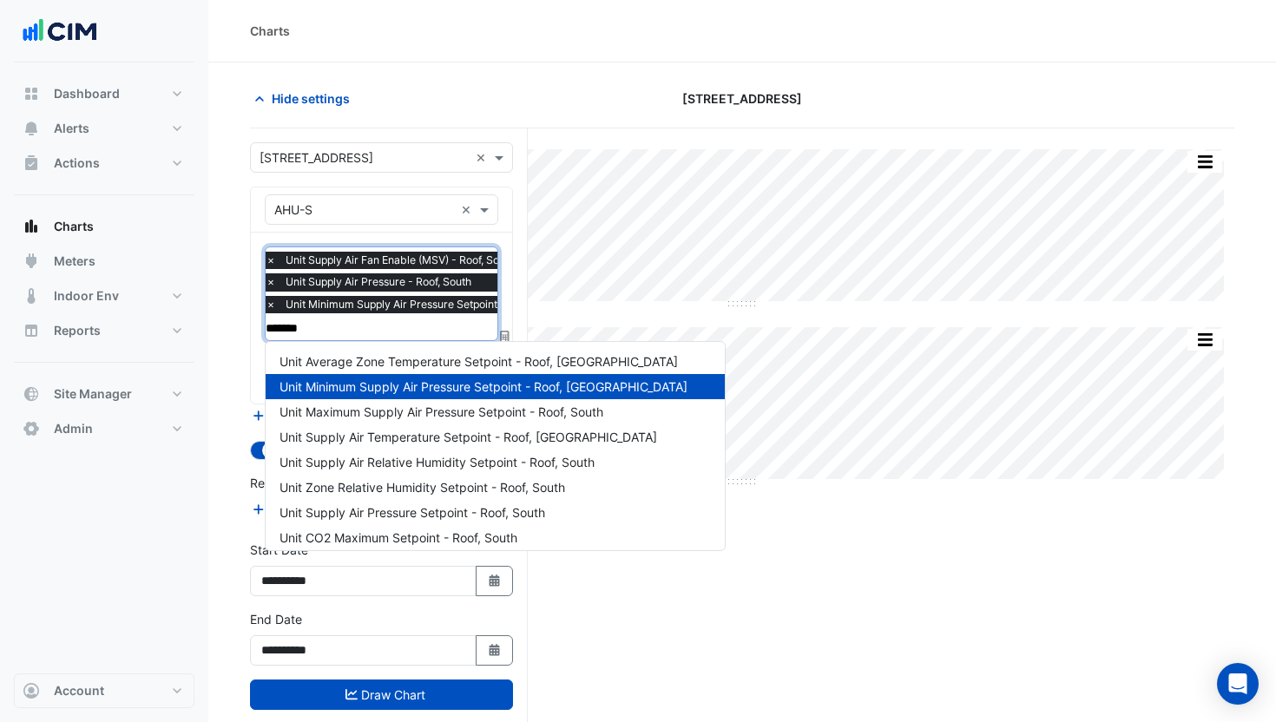
type input "********"
click at [469, 509] on span "Unit Supply Air Pressure Setpoint - Roof, South" at bounding box center [412, 512] width 266 height 15
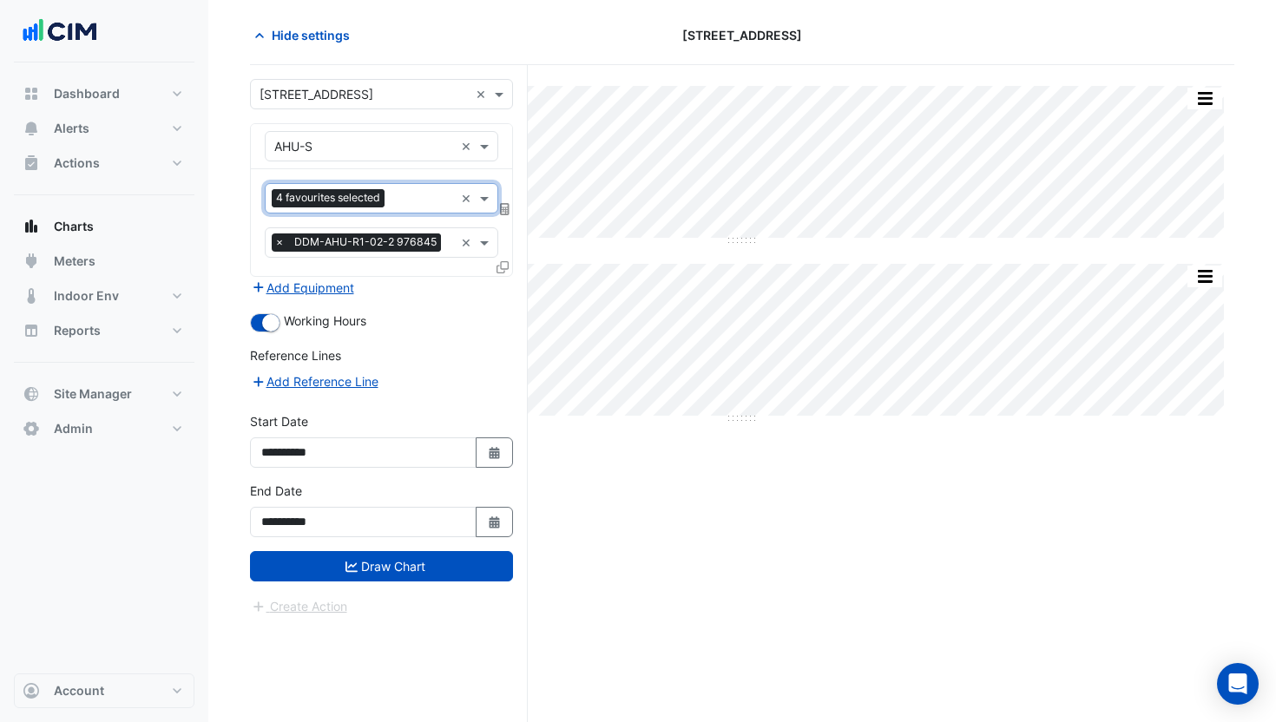
scroll to position [66, 0]
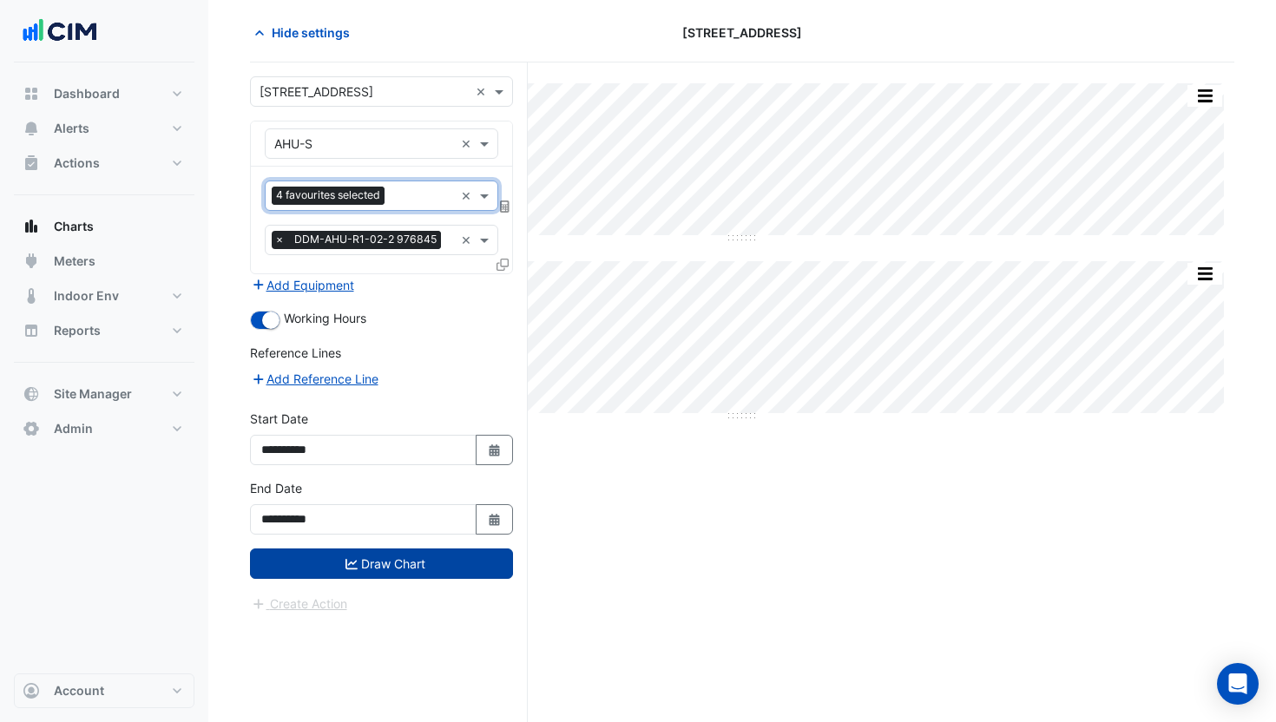
click at [418, 568] on button "Draw Chart" at bounding box center [381, 564] width 263 height 30
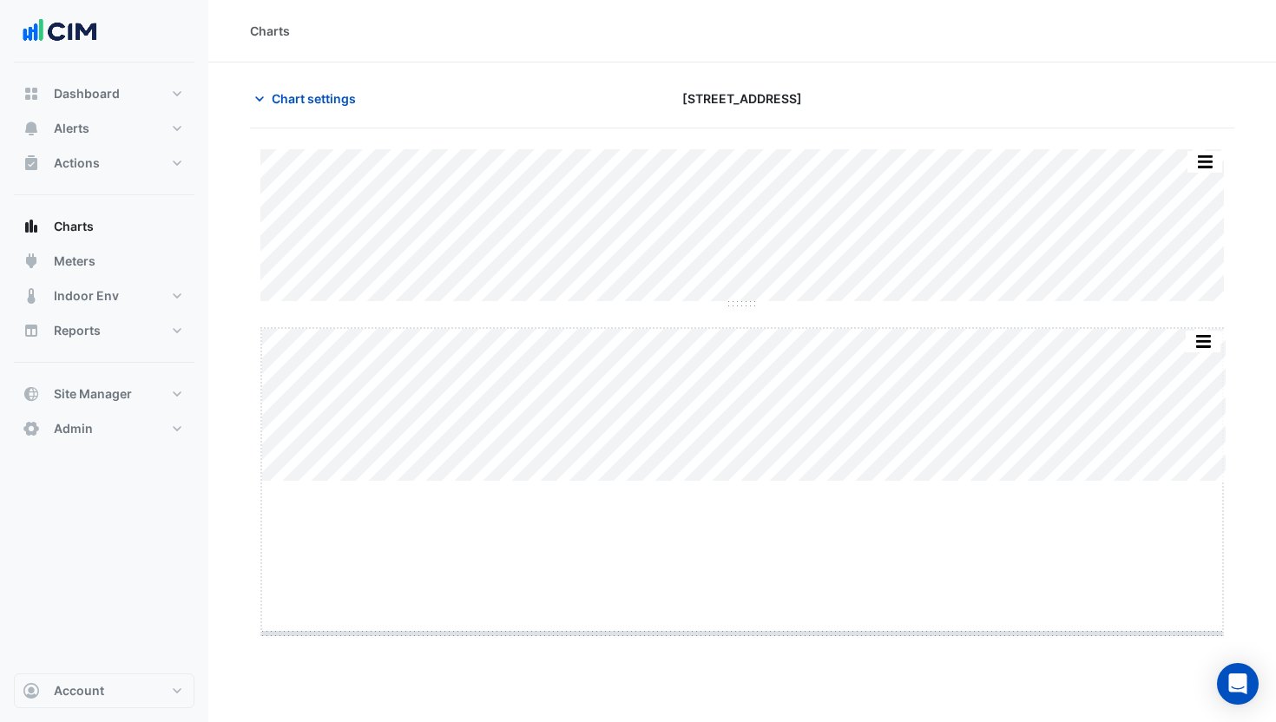
drag, startPoint x: 738, startPoint y: 482, endPoint x: 750, endPoint y: 634, distance: 152.4
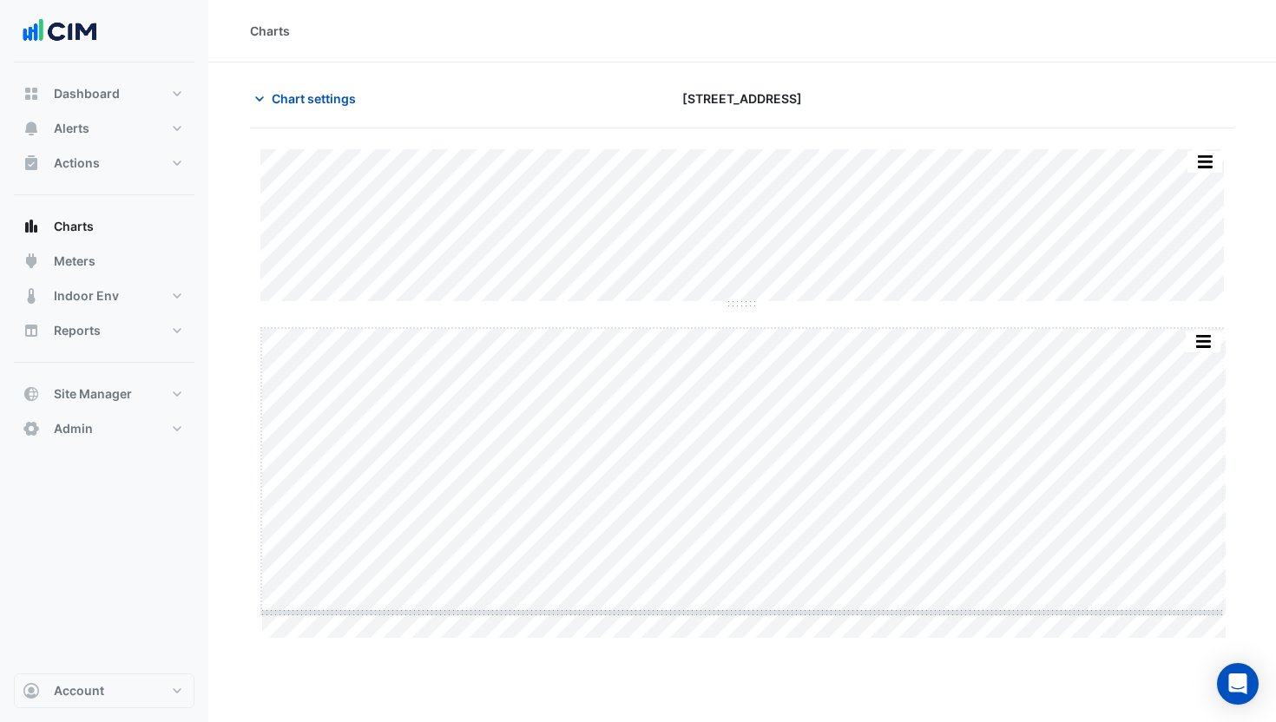
drag, startPoint x: 741, startPoint y: 638, endPoint x: 741, endPoint y: 612, distance: 26.0
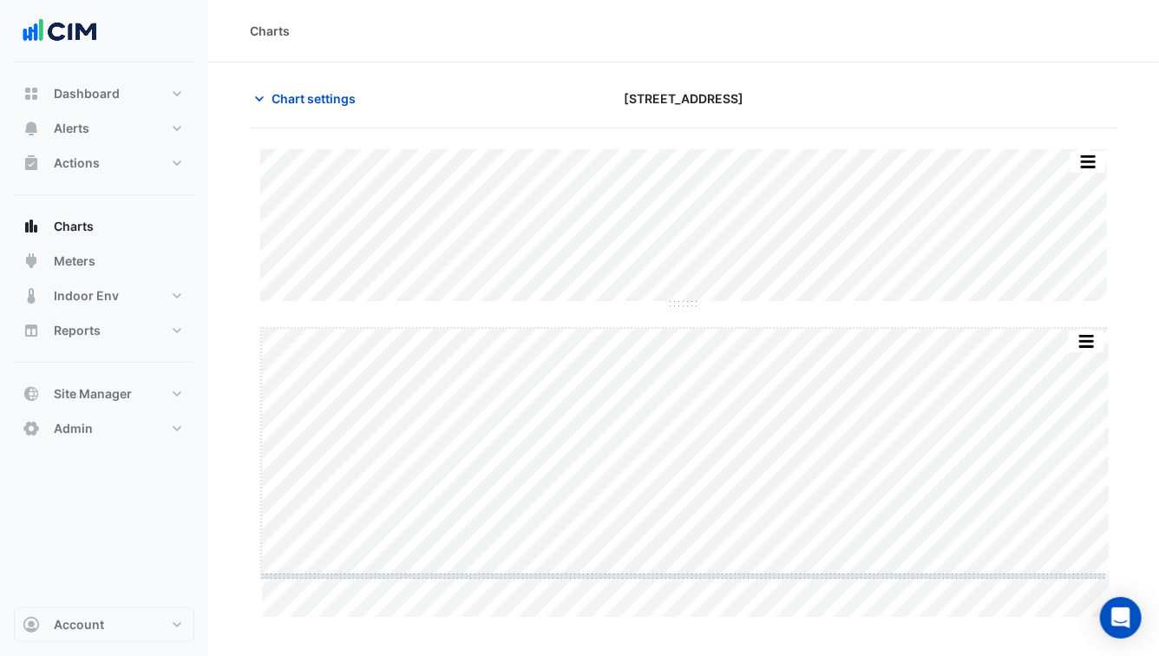
drag, startPoint x: 689, startPoint y: 616, endPoint x: 688, endPoint y: 575, distance: 41.7
